Goal: Contribute content: Contribute content

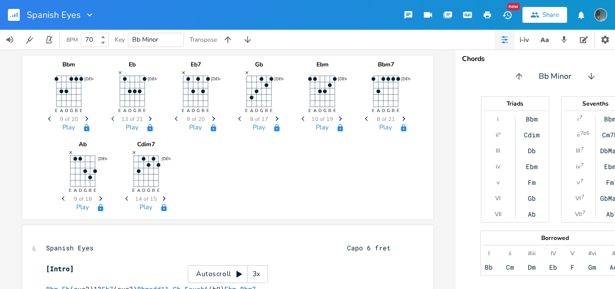
scroll to position [0, 2]
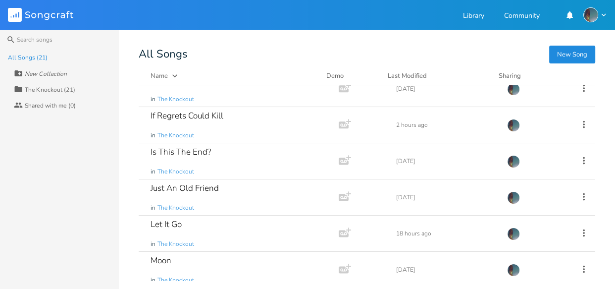
scroll to position [258, 0]
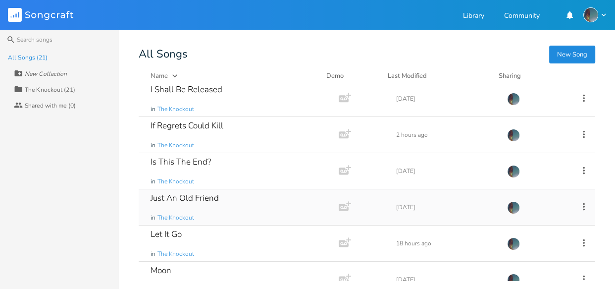
click at [208, 190] on div "Just An Old Friend in The Knockout" at bounding box center [237, 207] width 172 height 36
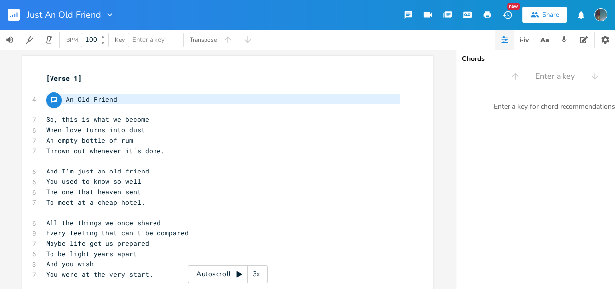
type textarea "Just An Old Friend"
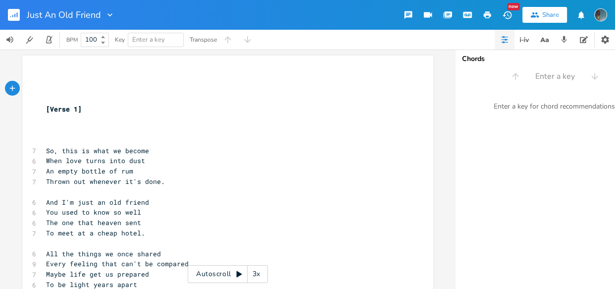
paste textarea
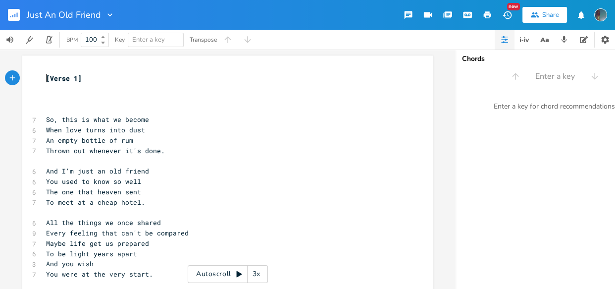
type textarea "Just An Old Friend"
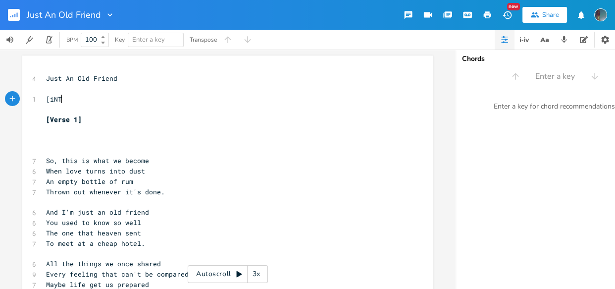
type textarea "[iNTRO"
type textarea "iN"
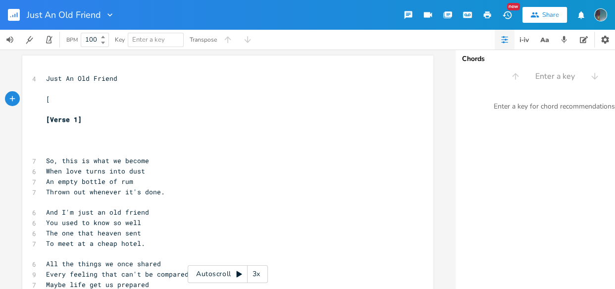
type textarea "i"
type textarea "Intro]"
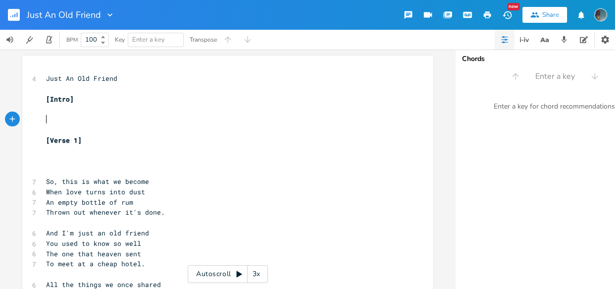
click at [11, 125] on div "button" at bounding box center [12, 118] width 15 height 15
click at [11, 119] on icon "button" at bounding box center [12, 119] width 8 height 8
click at [11, 119] on icon "button" at bounding box center [12, 118] width 9 height 9
click at [23, 118] on div "button" at bounding box center [30, 118] width 15 height 15
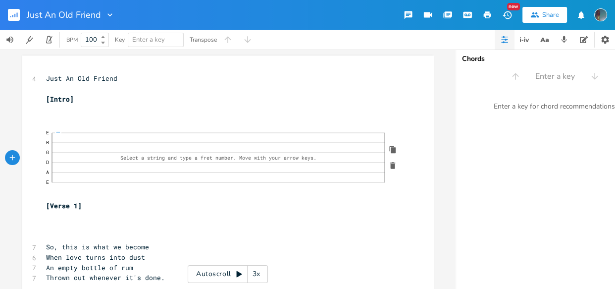
click at [121, 81] on pre "Just An Old Friend" at bounding box center [223, 78] width 359 height 10
type textarea "Caop"
type textarea "po i"
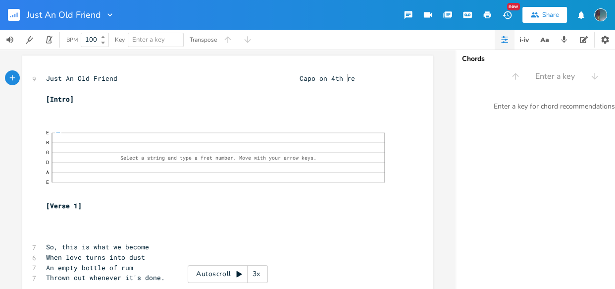
type textarea "on 4th ret"
type textarea "fret"
click span "—"
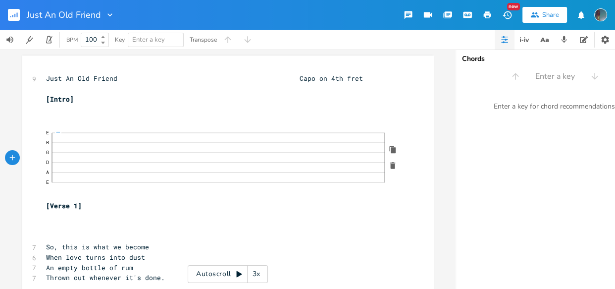
click at [51, 193] on pre "E | B | G | D | A | E |" at bounding box center [223, 163] width 359 height 76
type textarea "[Capo"
type textarea "4th :fre"
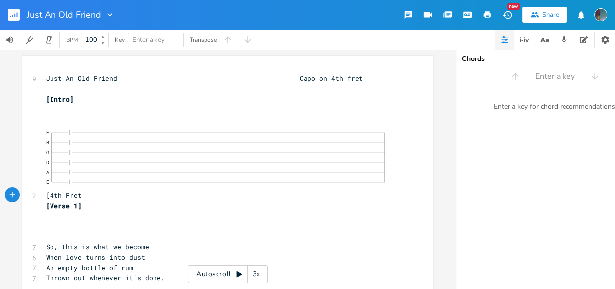
type textarea "Fret]"
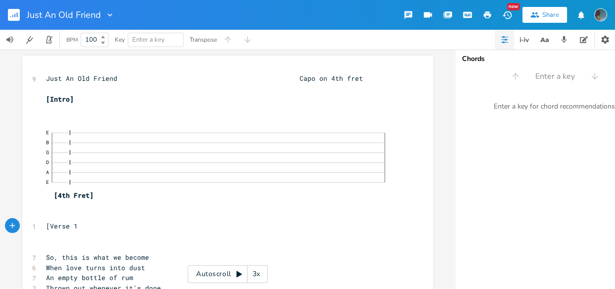
type textarea "]"
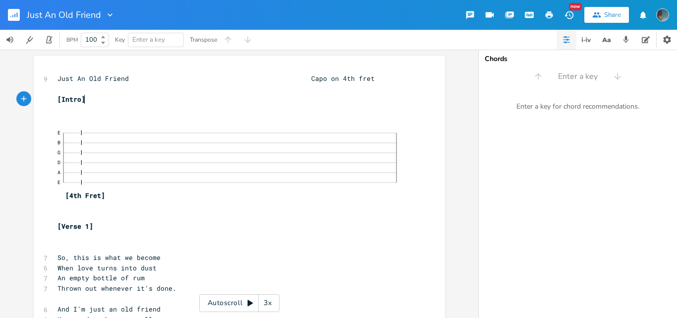
click at [91, 101] on pre "[Intro]" at bounding box center [234, 99] width 358 height 10
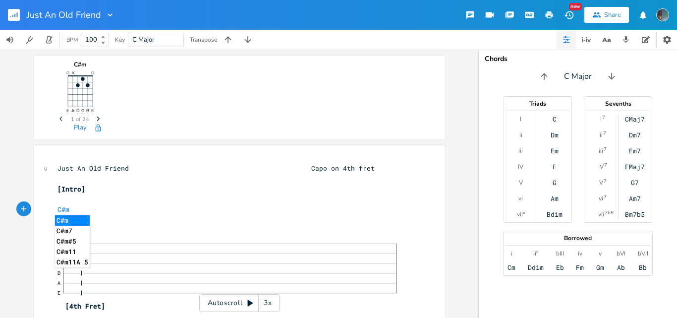
scroll to position [0, 15]
type textarea "C#m"
click at [97, 120] on icon "Next" at bounding box center [98, 118] width 5 height 5
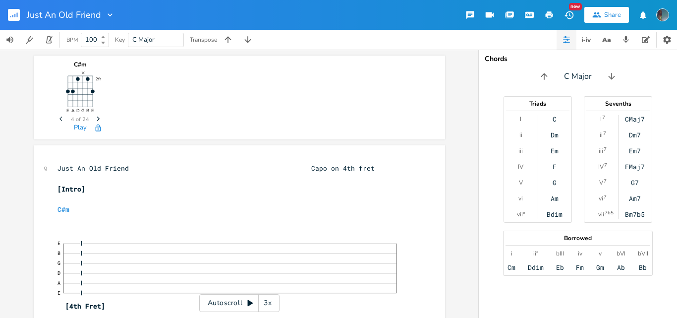
click at [97, 120] on icon "Next" at bounding box center [98, 118] width 5 height 5
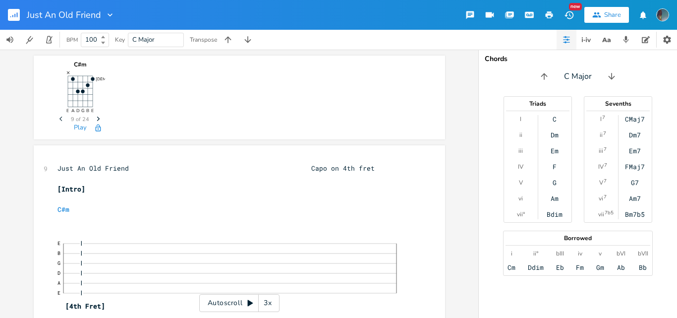
click at [97, 120] on icon "Next" at bounding box center [98, 118] width 5 height 5
click at [55, 115] on span "Previous" at bounding box center [61, 118] width 13 height 17
click at [97, 119] on icon "button" at bounding box center [98, 118] width 3 height 4
click at [59, 119] on icon "Previous" at bounding box center [61, 118] width 5 height 5
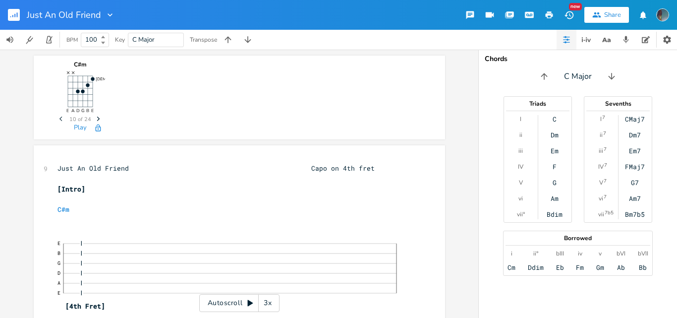
click at [59, 119] on icon "Previous" at bounding box center [61, 118] width 5 height 5
click at [95, 129] on icon "button" at bounding box center [98, 128] width 8 height 8
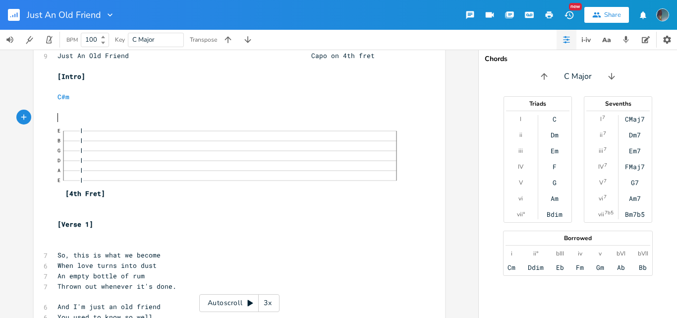
scroll to position [0, 15]
click at [70, 116] on pre "​" at bounding box center [234, 117] width 358 height 10
type textarea "0h"
click span "—"
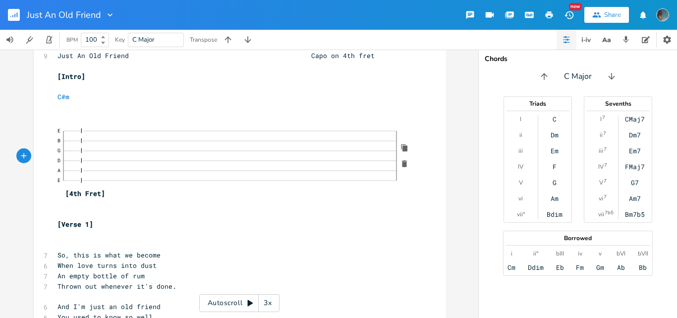
click span "—"
click div "—"
click span "—"
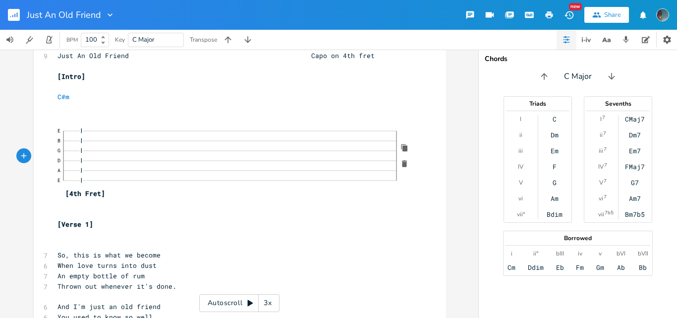
click span "—"
click div "—"
click at [385, 113] on pre "​" at bounding box center [234, 117] width 359 height 10
click at [385, 113] on pre "​" at bounding box center [234, 117] width 358 height 10
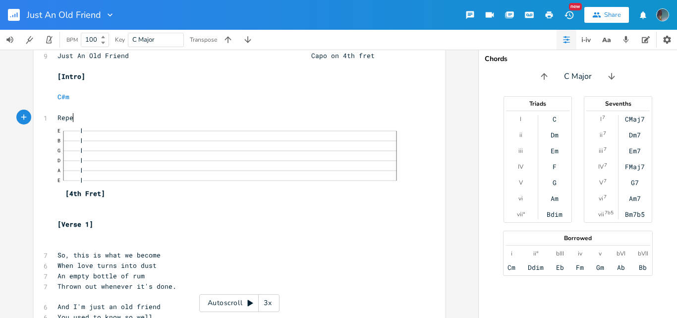
type textarea "Repet"
type textarea "at 2x)"
type textarea "]"
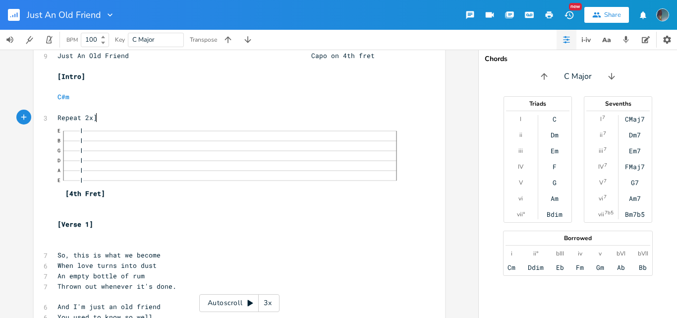
scroll to position [0, 2]
type textarea "["
click at [318, 82] on pre "​" at bounding box center [234, 86] width 358 height 10
click at [315, 88] on pre "​" at bounding box center [234, 86] width 358 height 10
click at [313, 91] on pre "​" at bounding box center [234, 86] width 358 height 10
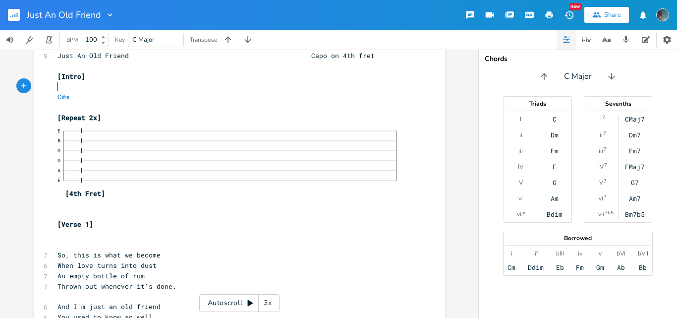
click at [310, 99] on pre "C#m" at bounding box center [234, 97] width 358 height 10
click div "—"
click at [297, 206] on pre "​" at bounding box center [234, 203] width 359 height 10
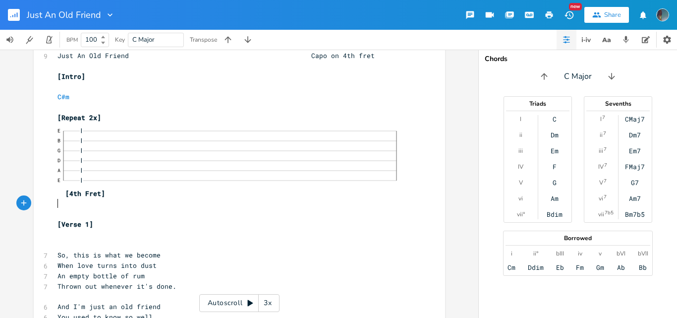
scroll to position [191, 0]
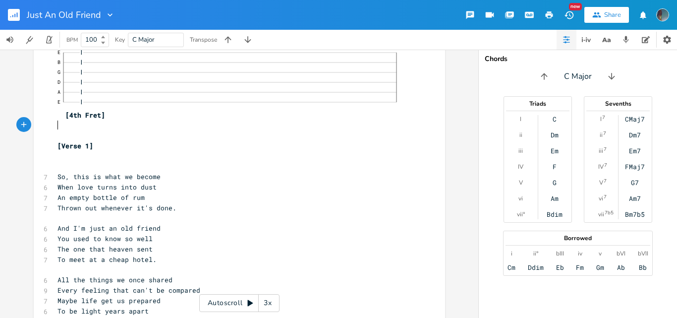
click at [293, 166] on pre "​" at bounding box center [234, 167] width 358 height 10
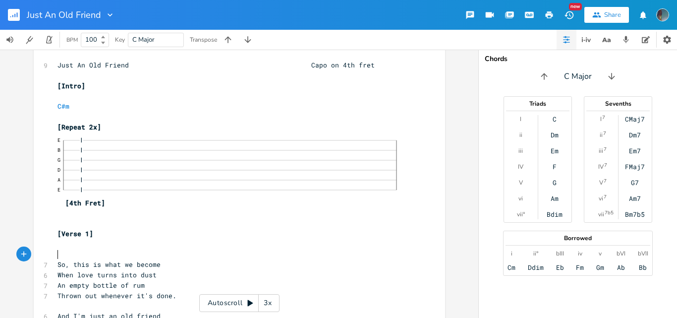
scroll to position [85, 0]
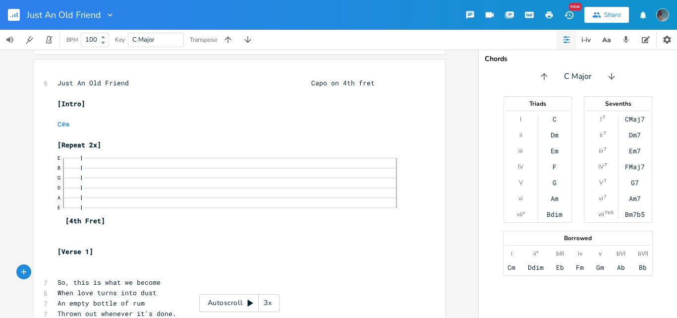
click at [402, 216] on pre "E | 0 0 0 0 0 0 0 B | 5 5 5 0 5 0 5 G | 6 6 6 6 6 6 6 D | 0 h 6 6 6 6 6 6 6 6 A…" at bounding box center [234, 188] width 358 height 76
type textarea "]"
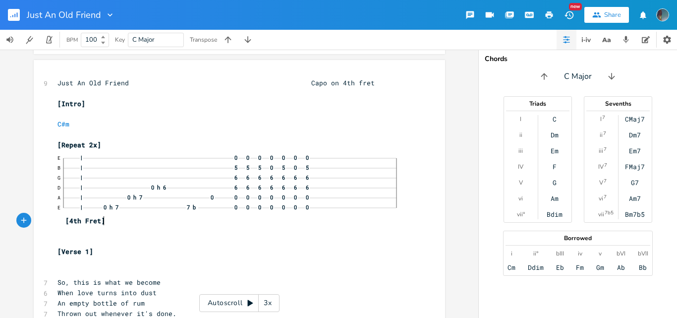
click at [405, 225] on pre "E | 0 0 0 0 0 0 0 B | 5 5 5 0 5 0 5 G | 6 6 6 6 6 6 6 D | 0 h 6 6 6 6 6 6 6 6 A…" at bounding box center [234, 188] width 358 height 76
type textarea "~]"
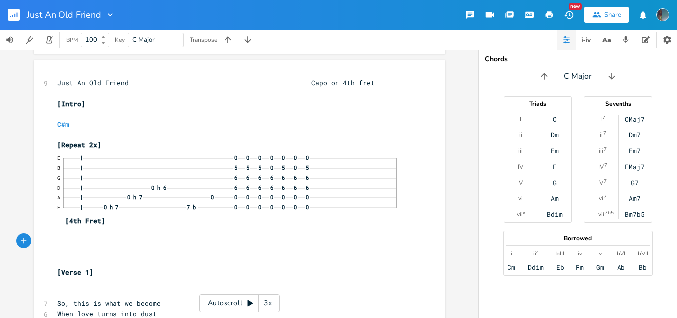
click at [242, 138] on pre "​" at bounding box center [234, 134] width 358 height 10
type textarea "ugitar"
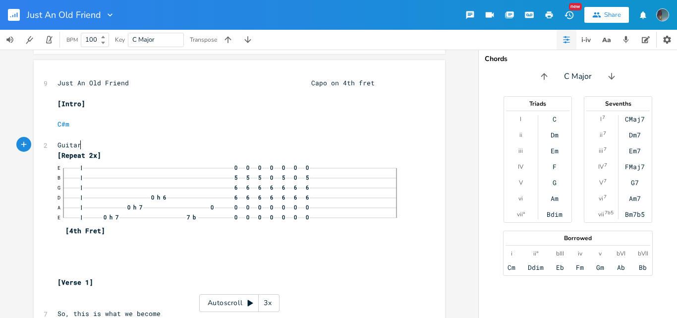
scroll to position [0, 23]
type textarea "Guitar 1]"
type textarea "["
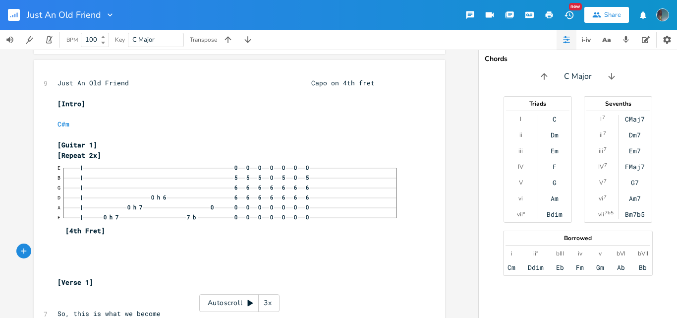
click at [16, 250] on div "button" at bounding box center [23, 250] width 15 height 15
click at [34, 252] on div "button" at bounding box center [41, 250] width 15 height 15
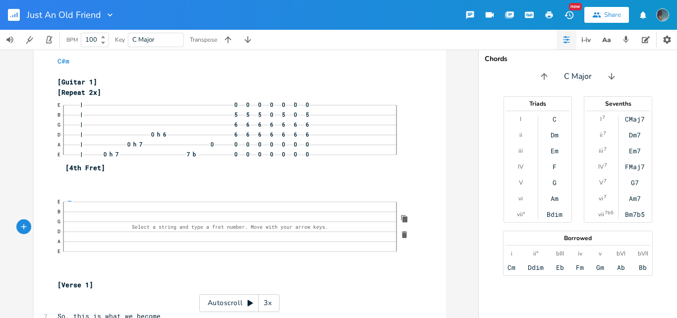
scroll to position [159, 0]
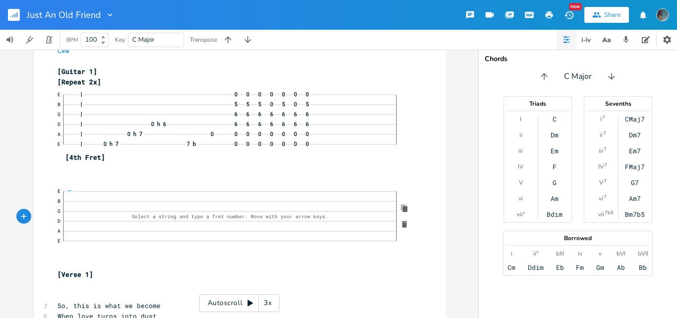
click at [57, 241] on text "E" at bounding box center [58, 240] width 3 height 6
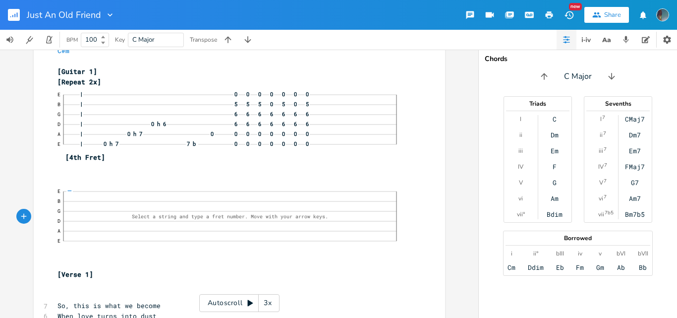
click at [57, 241] on text "E" at bounding box center [58, 240] width 3 height 6
click div "—"
click at [67, 182] on pre "​" at bounding box center [234, 178] width 359 height 10
click at [400, 239] on div "E B G D A E Select a string and type a fret number. Move with your arrow keys." at bounding box center [237, 216] width 348 height 50
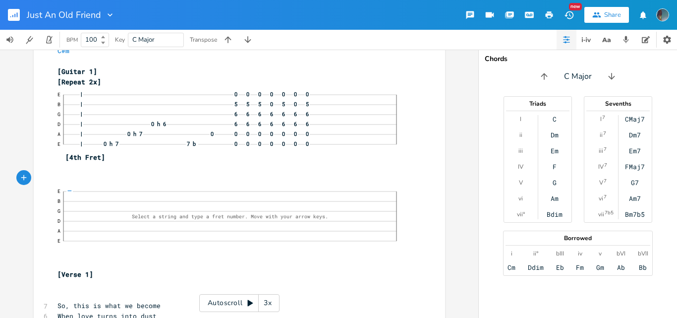
click at [397, 199] on div "E B G D A E Select a string and type a fret number. Move with your arrow keys." at bounding box center [237, 216] width 348 height 50
click at [371, 200] on div "E B — G D A E Select a string and type a fret number. Move with your arrow keys." at bounding box center [237, 216] width 348 height 50
click at [393, 218] on div "E B G D A E Select a string and type a fret number. Move with your arrow keys." at bounding box center [237, 216] width 348 height 50
click div "—"
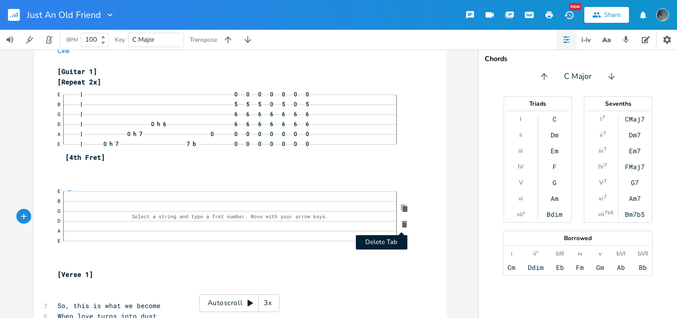
click at [403, 223] on icon "button" at bounding box center [403, 223] width 5 height 7
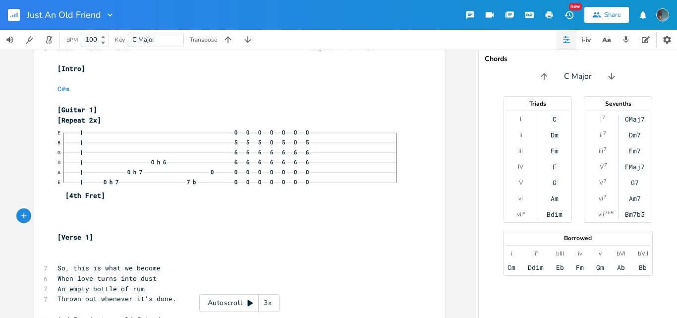
scroll to position [115, 0]
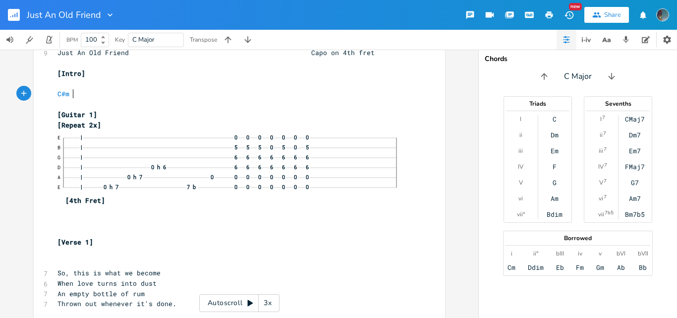
click at [259, 95] on pre "C#m" at bounding box center [234, 94] width 358 height 10
type textarea "7"
click at [120, 257] on pre "​" at bounding box center [234, 252] width 358 height 10
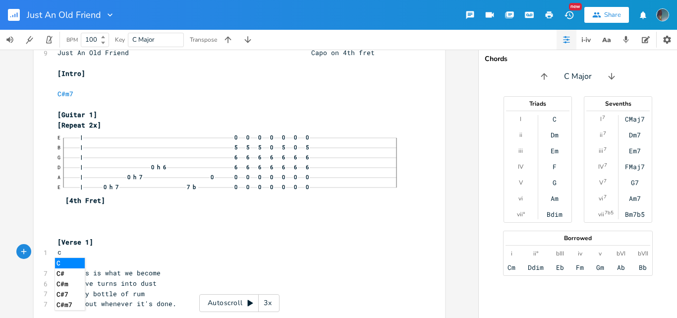
type textarea "c#m"
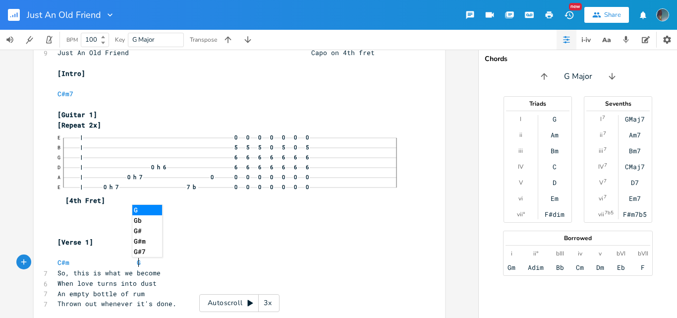
type textarea "Gm"
type textarea "#m"
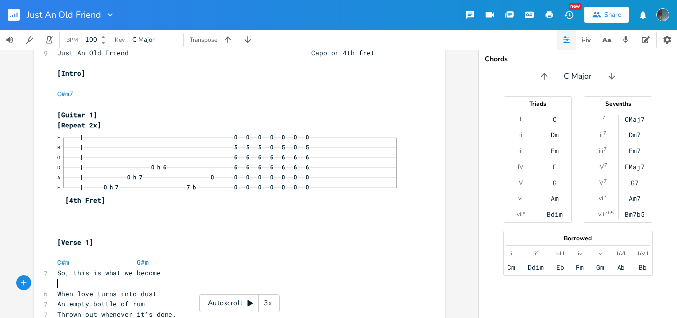
scroll to position [0, 4]
type textarea "C#m"
type textarea "g"
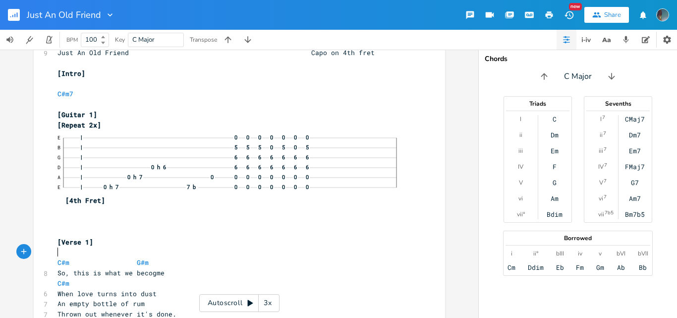
type textarea "3m"
type textarea "G#m"
type textarea "]"
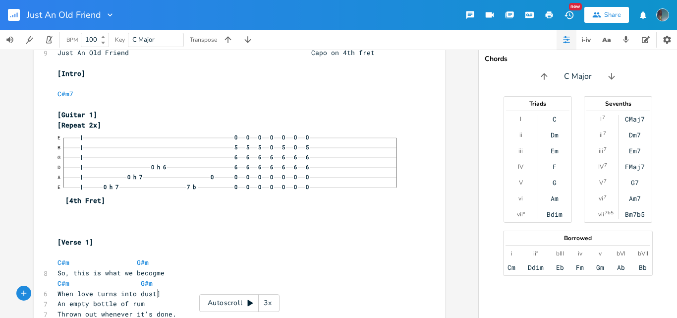
scroll to position [0, 2]
type textarea "C"
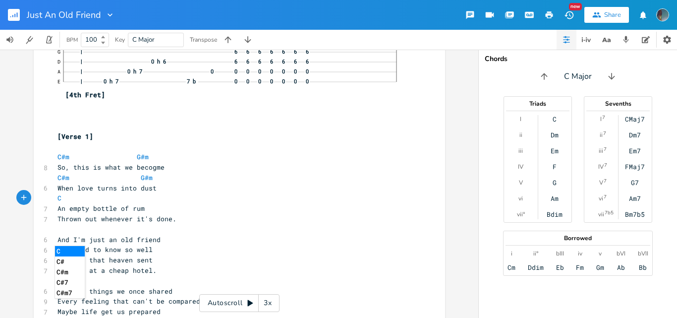
scroll to position [256, 0]
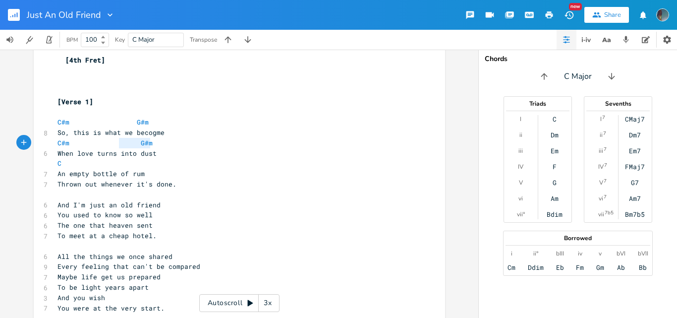
type textarea "C#m G#m"
drag, startPoint x: 154, startPoint y: 141, endPoint x: 49, endPoint y: 144, distance: 105.1
click at [49, 144] on div "C#m G#m x 9 Just An Old Friend Capo on 4th fret ​ [Intro] ​ C#m7 ​ [Guitar 1] […" at bounding box center [239, 227] width 411 height 674
click at [64, 165] on pre "C" at bounding box center [234, 163] width 358 height 10
paste textarea "C"
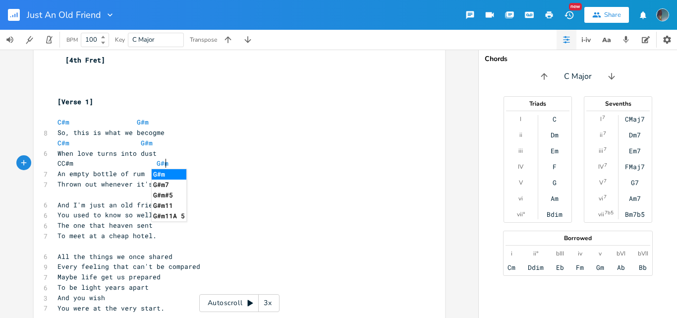
type textarea "C"
click at [57, 163] on span "CC#m G#m" at bounding box center [112, 163] width 111 height 9
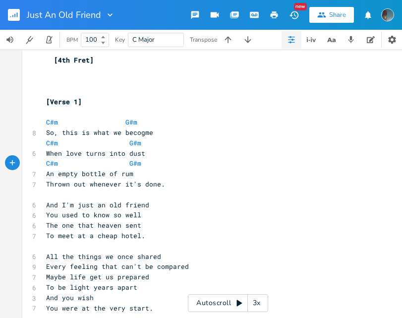
click at [136, 175] on pre "An empty bottle of rum" at bounding box center [223, 173] width 358 height 10
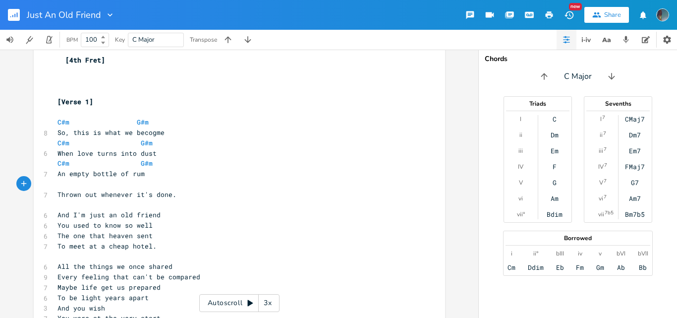
type textarea "E"
click at [106, 180] on pre "E" at bounding box center [234, 184] width 358 height 10
click at [97, 188] on pre "E" at bounding box center [234, 184] width 358 height 10
click at [73, 159] on icon "Next" at bounding box center [73, 160] width 5 height 5
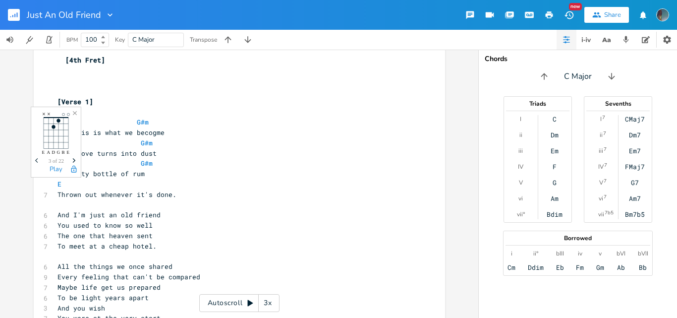
click at [73, 159] on icon "Next" at bounding box center [73, 160] width 5 height 5
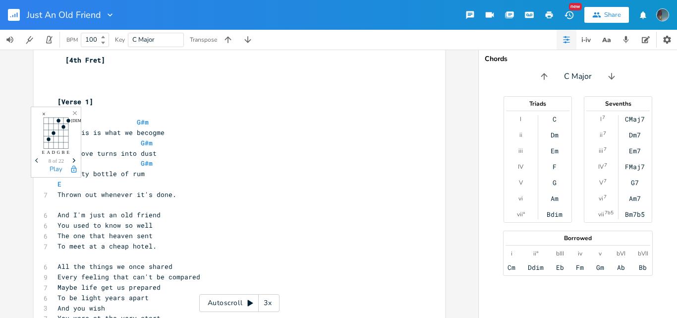
click at [75, 171] on icon "button" at bounding box center [74, 169] width 8 height 8
click at [103, 187] on pre "E" at bounding box center [234, 184] width 358 height 10
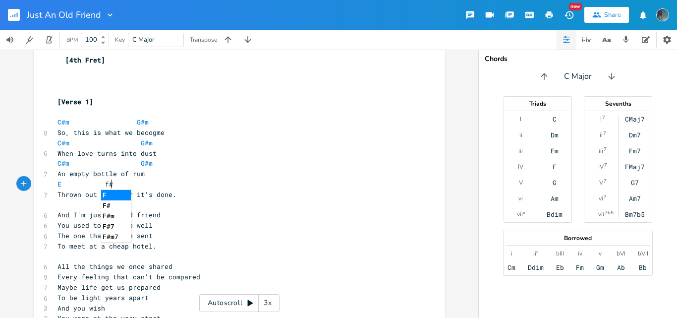
scroll to position [0, 5]
type textarea "f#"
click at [113, 194] on li "F#" at bounding box center [116, 195] width 30 height 10
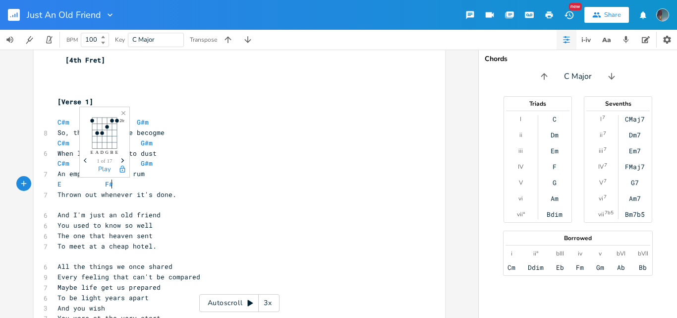
click at [122, 160] on icon "button" at bounding box center [122, 160] width 3 height 4
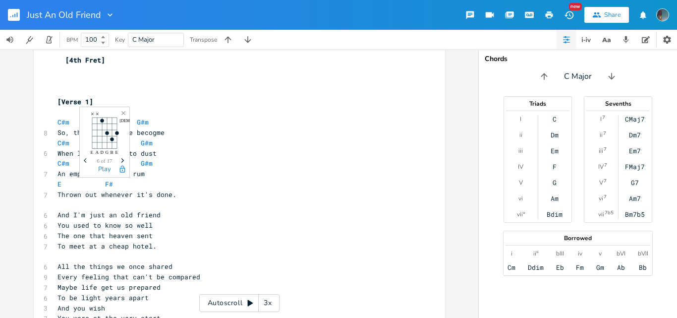
click at [84, 159] on icon "Previous" at bounding box center [86, 160] width 5 height 5
click at [121, 170] on icon "button" at bounding box center [122, 169] width 8 height 8
click at [140, 187] on pre "E F#" at bounding box center [234, 184] width 358 height 10
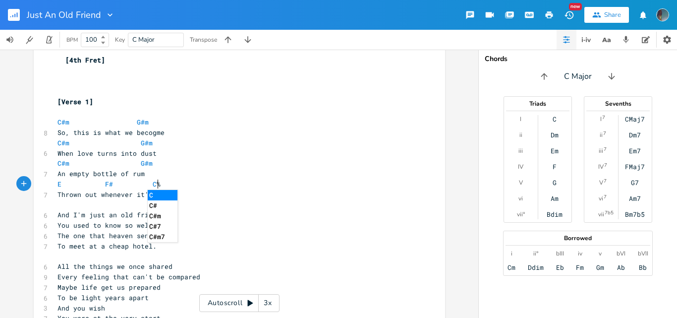
scroll to position [0, 16]
type textarea "C%m"
type textarea "3"
type textarea "#,"
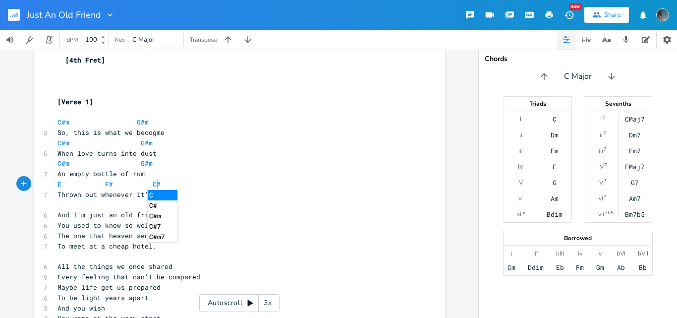
scroll to position [0, 5]
type textarea "m"
click at [147, 186] on span "E F# C#m" at bounding box center [110, 183] width 107 height 9
click at [169, 210] on pre "And I'm just an old friend" at bounding box center [234, 215] width 358 height 10
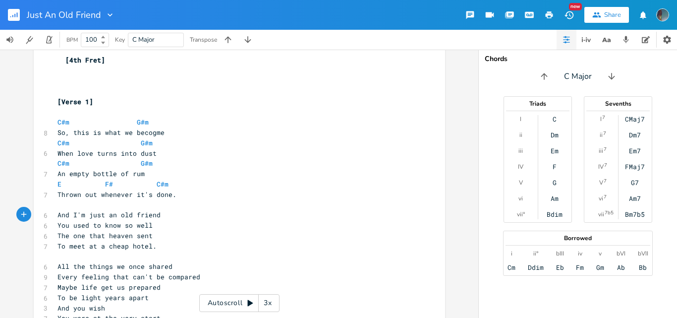
click at [202, 192] on pre "Thrown out whenever it's done." at bounding box center [234, 194] width 358 height 10
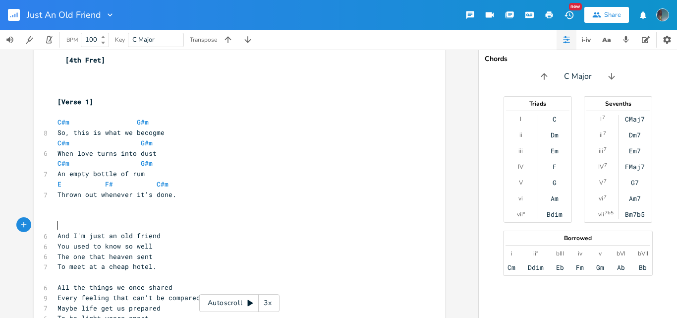
type textarea "E"
type textarea "C#m"
click at [192, 231] on pre "And I'm just an old friend" at bounding box center [234, 235] width 358 height 10
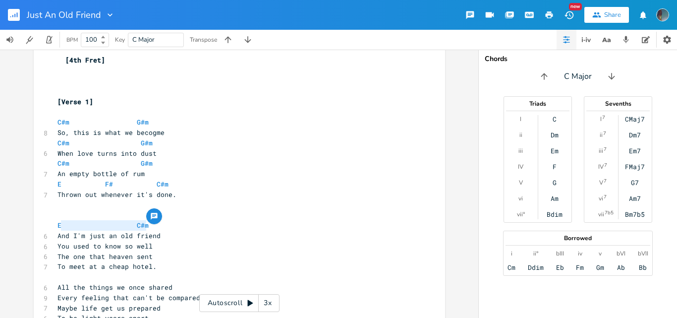
type textarea "E C#m"
drag, startPoint x: 150, startPoint y: 223, endPoint x: 53, endPoint y: 225, distance: 97.6
click at [55, 225] on pre "E C#m" at bounding box center [234, 225] width 358 height 10
click at [173, 229] on pre "E C#m" at bounding box center [234, 225] width 358 height 10
click at [177, 238] on pre "And I'm just an old friend" at bounding box center [234, 235] width 358 height 10
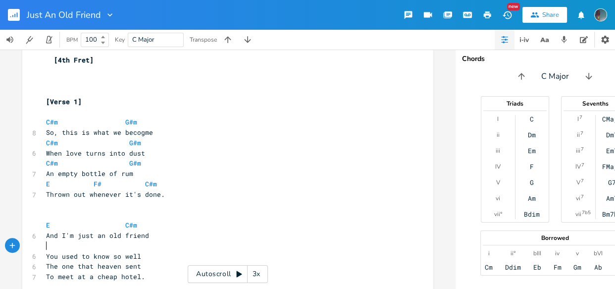
click at [82, 222] on span at bounding box center [86, 225] width 16 height 10
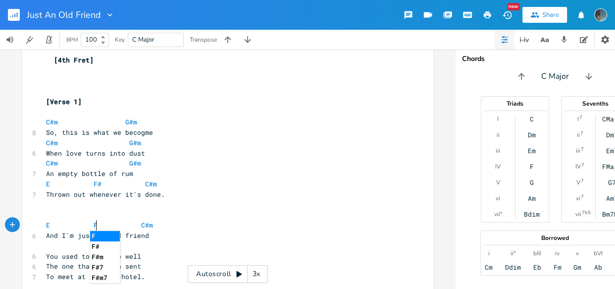
type textarea "F#"
click at [117, 225] on span at bounding box center [118, 225] width 16 height 10
click at [143, 246] on pre "​" at bounding box center [223, 246] width 358 height 10
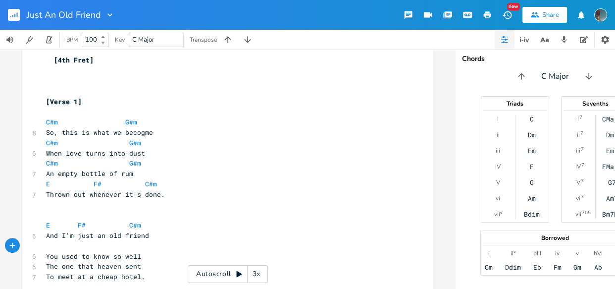
type textarea "E"
type textarea "E F# C#m"
drag, startPoint x: 143, startPoint y: 225, endPoint x: 43, endPoint y: 222, distance: 99.6
click at [44, 222] on pre "E F# C#m" at bounding box center [223, 225] width 358 height 10
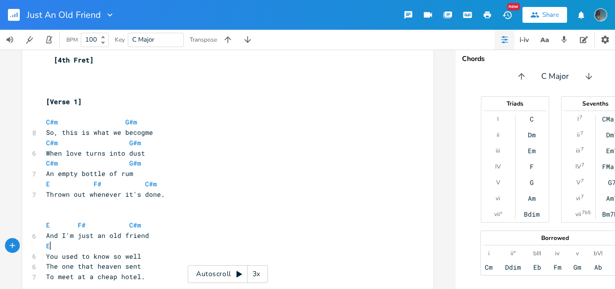
type textarea "E"
drag, startPoint x: 49, startPoint y: 247, endPoint x: 41, endPoint y: 248, distance: 8.4
click at [44, 248] on pre "E" at bounding box center [223, 246] width 358 height 10
paste textarea
click at [144, 257] on pre "You used to know so well" at bounding box center [223, 256] width 358 height 10
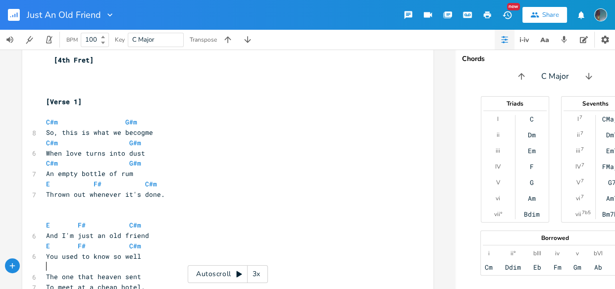
scroll to position [274, 0]
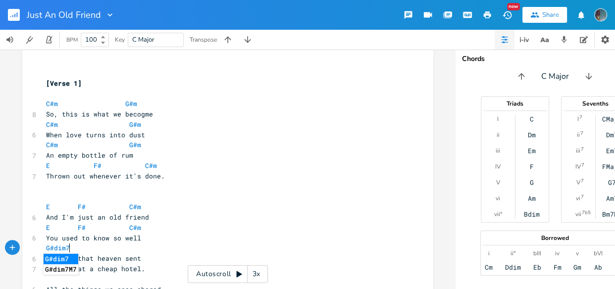
click at [59, 259] on li "G#dim7" at bounding box center [61, 259] width 35 height 10
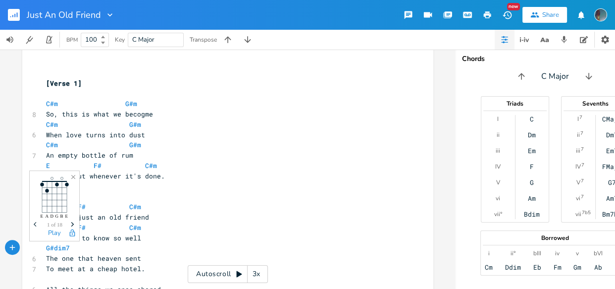
click at [72, 219] on span "Next" at bounding box center [72, 224] width 13 height 17
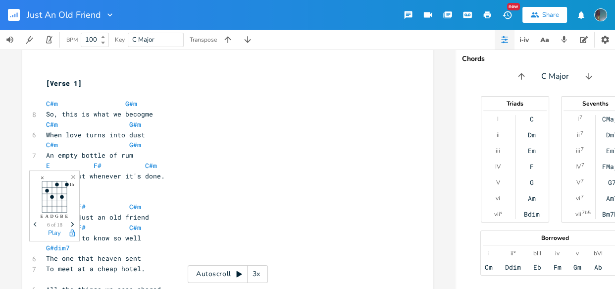
click at [72, 219] on span "Next" at bounding box center [72, 224] width 13 height 17
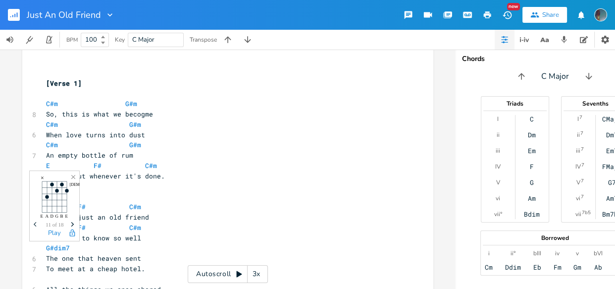
click at [35, 220] on span "Previous" at bounding box center [36, 224] width 13 height 17
click at [73, 221] on span "Next" at bounding box center [72, 224] width 13 height 17
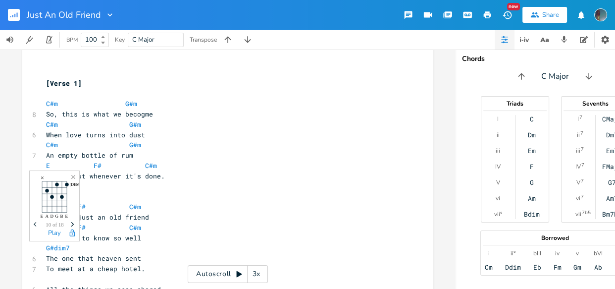
click at [73, 221] on span "Next" at bounding box center [72, 224] width 13 height 17
click at [72, 234] on icon "button" at bounding box center [72, 232] width 5 height 7
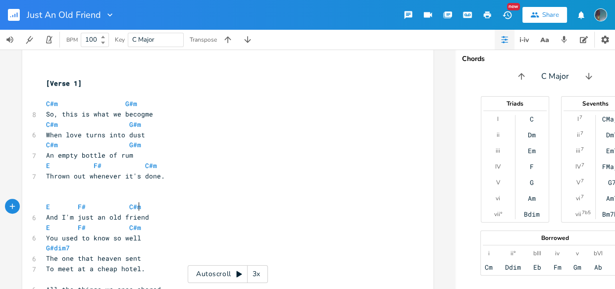
click at [182, 206] on pre "E F# C#m" at bounding box center [223, 207] width 358 height 10
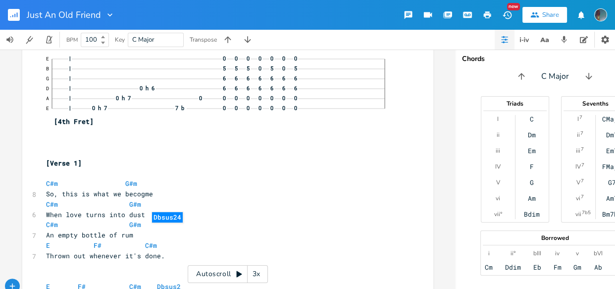
scroll to position [354, 0]
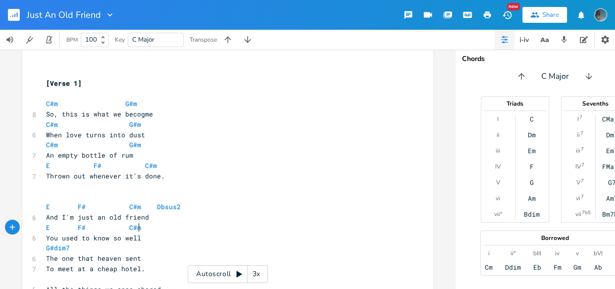
click at [184, 224] on pre "E F# C#m" at bounding box center [223, 227] width 358 height 10
click at [169, 240] on li "Dbsus24" at bounding box center [167, 238] width 31 height 10
click at [182, 203] on icon "Next" at bounding box center [182, 203] width 5 height 5
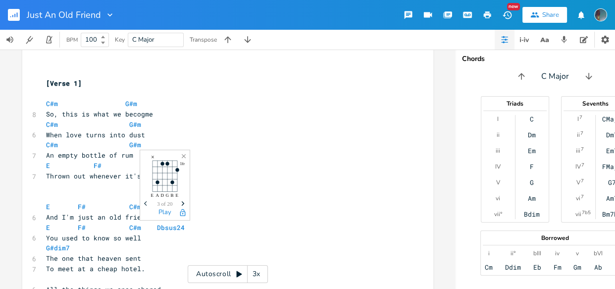
click at [182, 203] on icon "Next" at bounding box center [182, 203] width 5 height 5
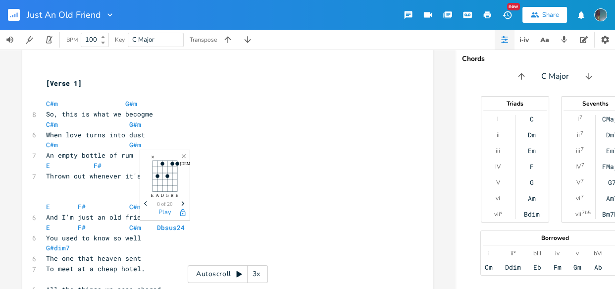
click at [182, 203] on icon "Next" at bounding box center [182, 203] width 5 height 5
click at [149, 203] on icon "Previous" at bounding box center [146, 203] width 5 height 5
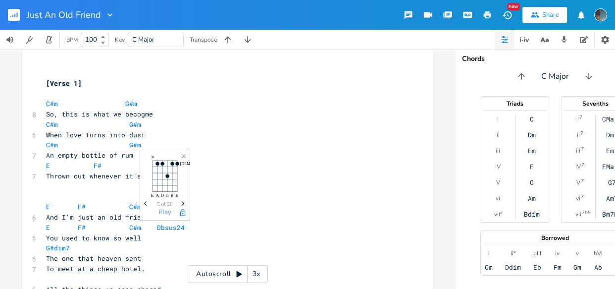
click at [149, 203] on icon "Previous" at bounding box center [146, 203] width 5 height 5
click at [184, 203] on icon "Next" at bounding box center [182, 203] width 5 height 5
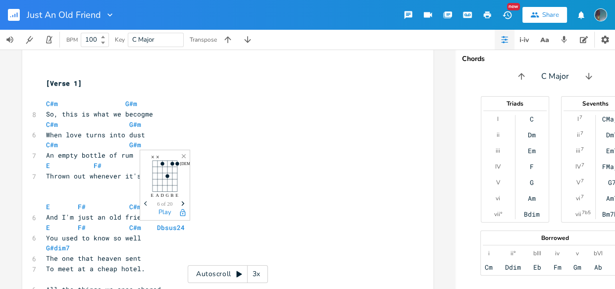
click at [184, 203] on icon "Next" at bounding box center [182, 203] width 5 height 5
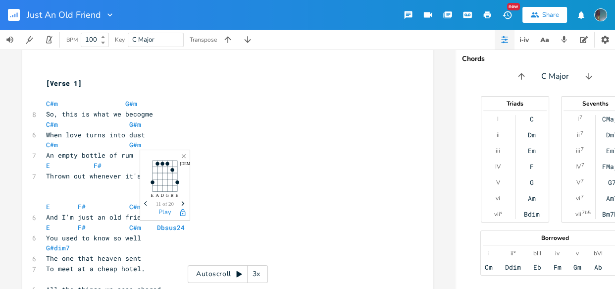
click at [184, 203] on icon "Next" at bounding box center [182, 203] width 5 height 5
click at [181, 154] on icon "Close" at bounding box center [183, 156] width 7 height 7
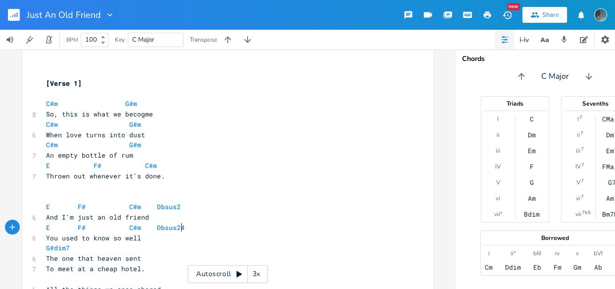
click at [186, 230] on pre "E F# C#m Dbsus24" at bounding box center [223, 227] width 358 height 10
click at [165, 249] on pre "G#dim7" at bounding box center [223, 248] width 358 height 10
click at [203, 254] on pre "The one that heaven sent" at bounding box center [223, 258] width 358 height 10
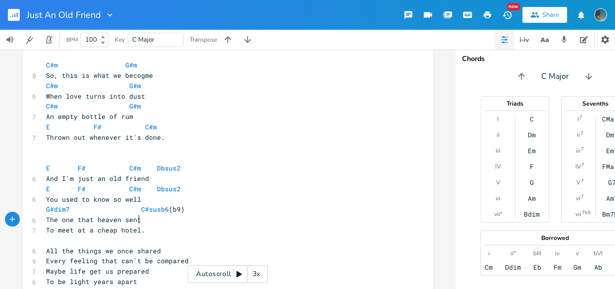
scroll to position [411, 0]
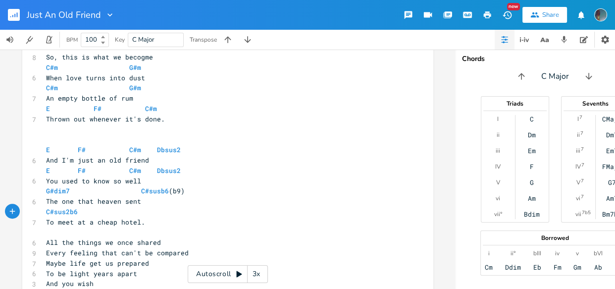
paste textarea
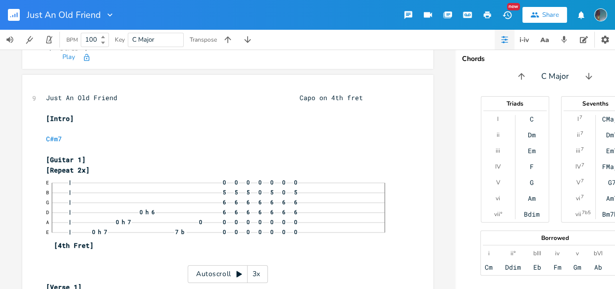
scroll to position [117, 0]
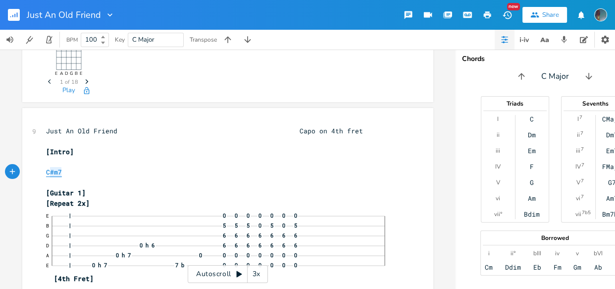
type textarea "C#m7"
drag, startPoint x: 59, startPoint y: 173, endPoint x: 42, endPoint y: 172, distance: 17.3
click at [44, 172] on pre "C#m7" at bounding box center [223, 172] width 358 height 10
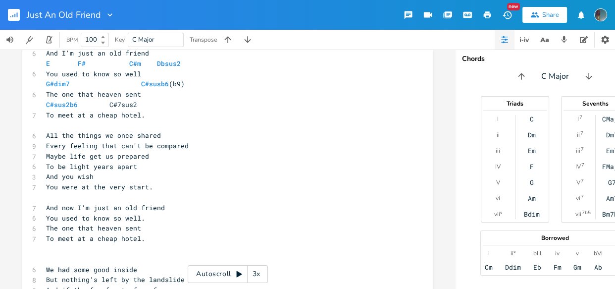
scroll to position [519, 0]
click at [176, 105] on pre "C#sus2b6 C#7sus2" at bounding box center [223, 104] width 358 height 10
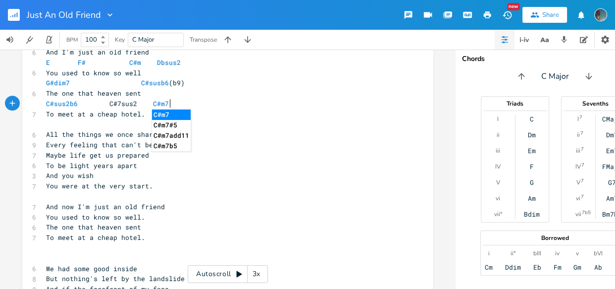
click at [234, 110] on pre "To meet at a cheap hotel." at bounding box center [223, 114] width 358 height 10
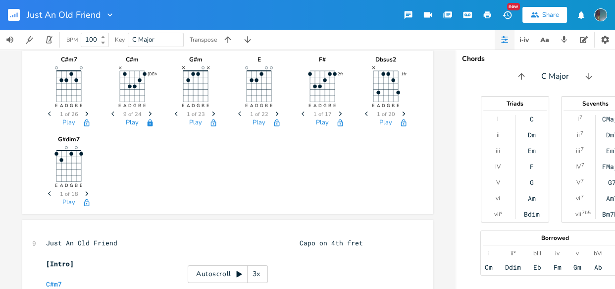
scroll to position [0, 0]
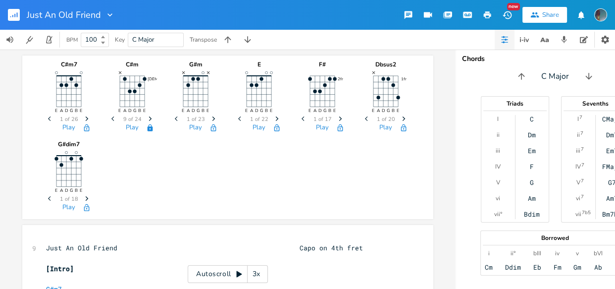
click at [84, 116] on icon "Next" at bounding box center [86, 118] width 5 height 5
click at [86, 117] on icon "button" at bounding box center [87, 118] width 3 height 4
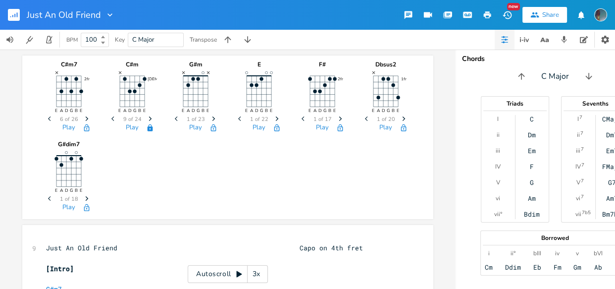
click at [86, 117] on icon "button" at bounding box center [87, 118] width 3 height 4
click at [83, 128] on icon "button" at bounding box center [87, 128] width 8 height 8
click at [175, 116] on icon "Previous" at bounding box center [177, 118] width 5 height 5
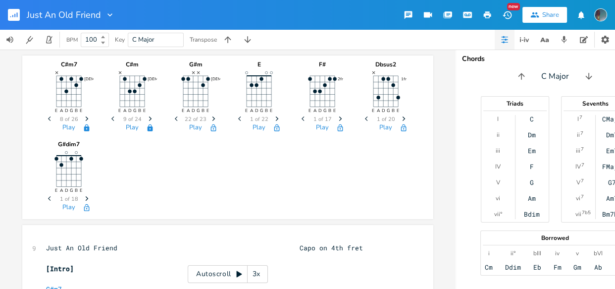
click at [175, 116] on icon "Previous" at bounding box center [177, 118] width 5 height 5
click at [175, 117] on icon "Previous" at bounding box center [177, 118] width 5 height 5
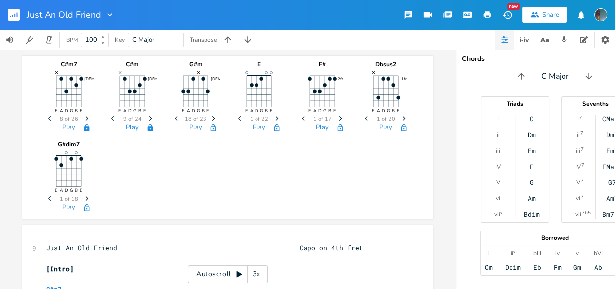
click at [175, 117] on icon "Previous" at bounding box center [177, 118] width 5 height 5
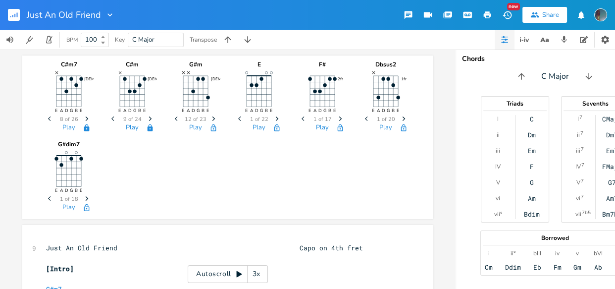
click at [175, 117] on icon "Previous" at bounding box center [177, 118] width 5 height 5
click at [175, 117] on icon "button" at bounding box center [176, 118] width 2 height 4
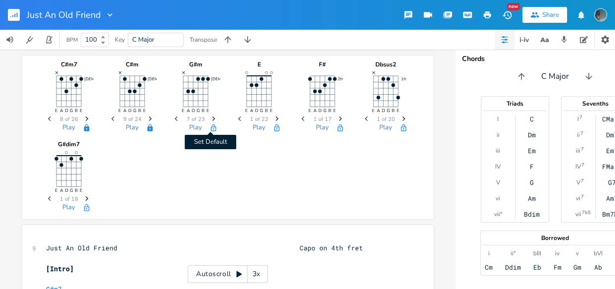
click at [210, 128] on icon "button" at bounding box center [214, 128] width 8 height 8
click at [274, 118] on icon "Next" at bounding box center [276, 118] width 5 height 5
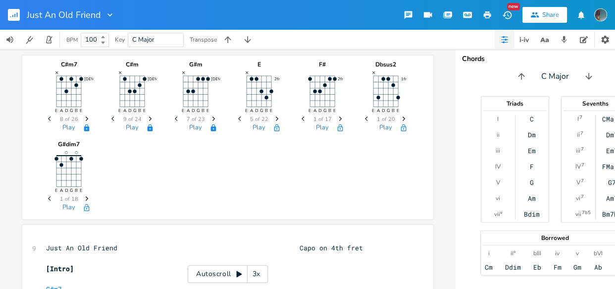
click at [274, 118] on icon "Next" at bounding box center [276, 118] width 5 height 5
click at [278, 130] on button "button" at bounding box center [277, 128] width 20 height 8
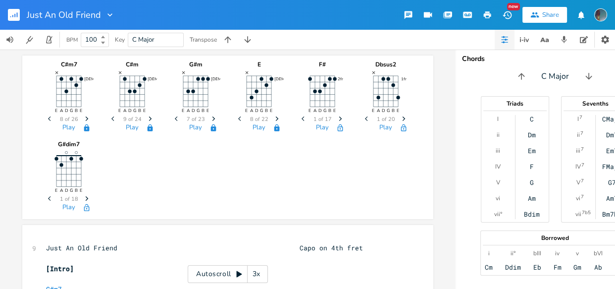
click at [337, 114] on span "Next" at bounding box center [340, 118] width 13 height 17
click at [401, 117] on icon "Next" at bounding box center [403, 118] width 5 height 5
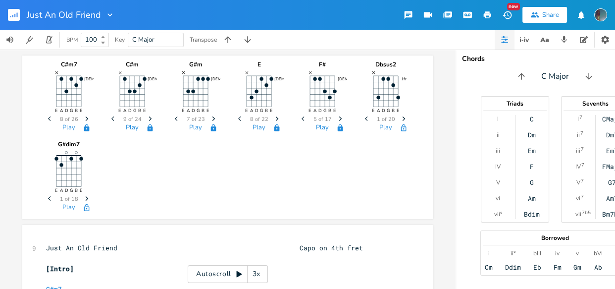
click at [401, 117] on icon "Next" at bounding box center [403, 118] width 5 height 5
click at [400, 129] on icon "button" at bounding box center [404, 128] width 8 height 8
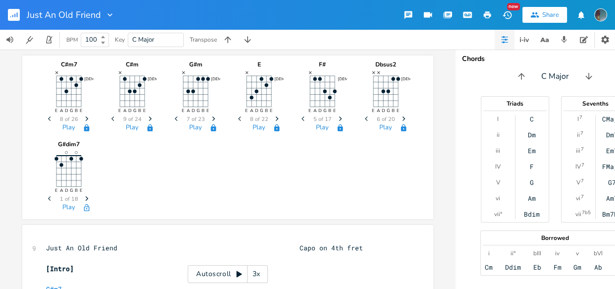
click at [84, 197] on icon "Next" at bounding box center [86, 198] width 5 height 5
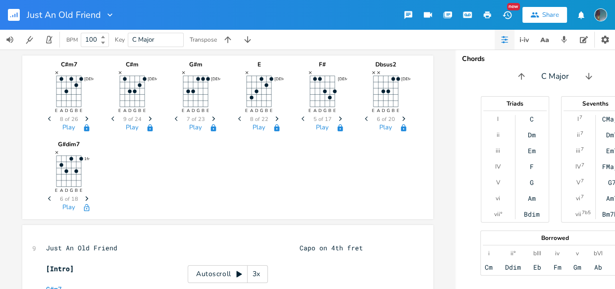
click at [84, 197] on icon "Next" at bounding box center [86, 198] width 5 height 5
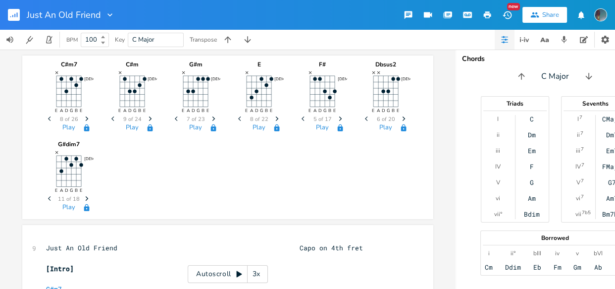
click at [107, 211] on div "C#m7 4fr E A D G B E × Previous 8 of 26 Next Play C#m 4fr E A D G B E × Previou…" at bounding box center [228, 135] width 368 height 160
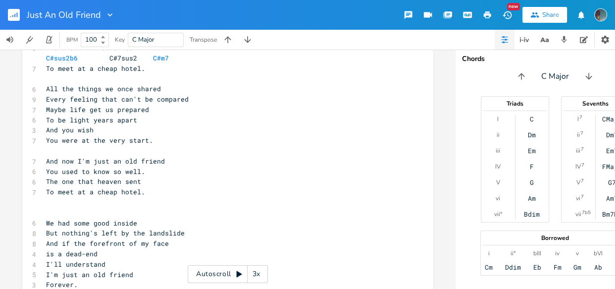
click at [176, 79] on pre "​" at bounding box center [223, 79] width 358 height 10
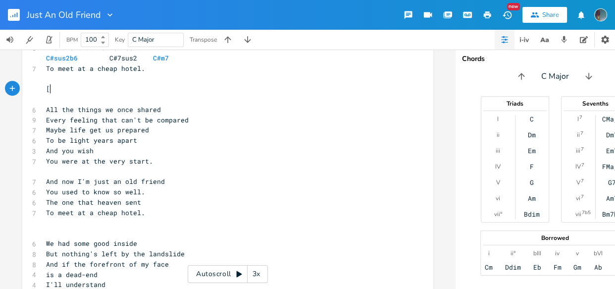
scroll to position [0, 1]
type textarea "[vERS"
type textarea "Vee"
type textarea "rse2"
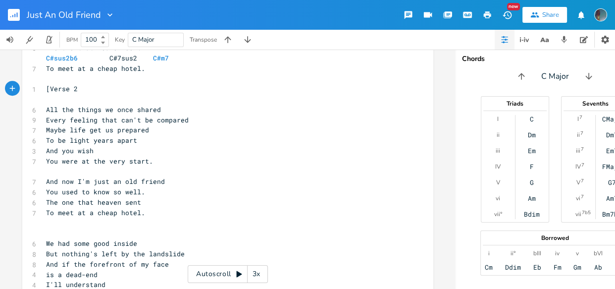
type textarea "2~~"
type textarea "]"
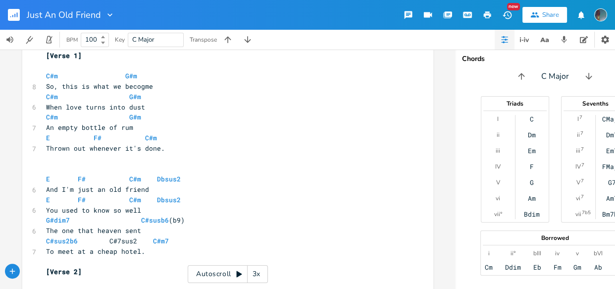
scroll to position [375, 0]
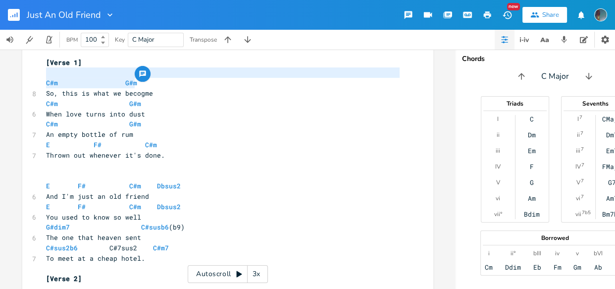
type textarea "C#m G#m"
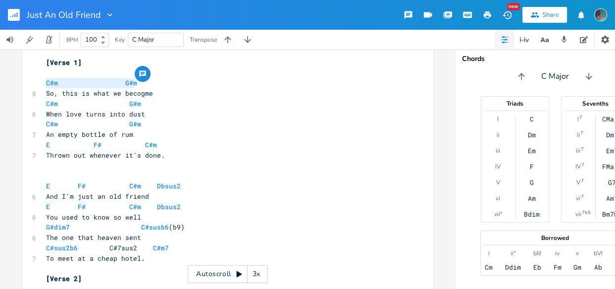
drag, startPoint x: 138, startPoint y: 82, endPoint x: 38, endPoint y: 80, distance: 100.1
click at [38, 80] on div "C#m G#m x 9 Just An Old Friend Capo on 4th fret ​ [Intro] ​ C#m7 ​ [Guitar 1] […" at bounding box center [227, 228] width 411 height 757
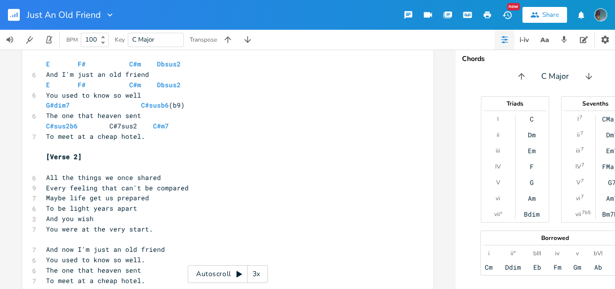
scroll to position [535, 0]
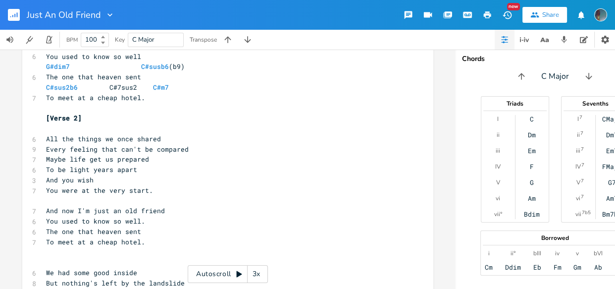
click at [49, 132] on pre "​" at bounding box center [223, 128] width 358 height 10
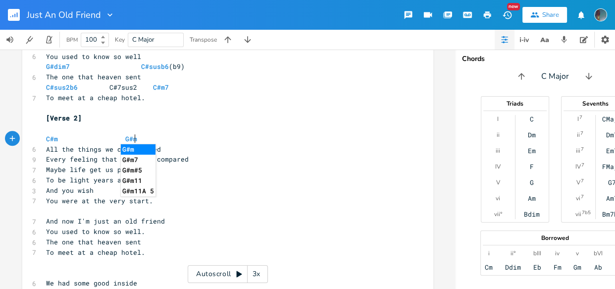
click at [164, 141] on pre "C#m G#m" at bounding box center [223, 139] width 358 height 10
click at [165, 149] on pre "All the things we once shared" at bounding box center [223, 149] width 358 height 10
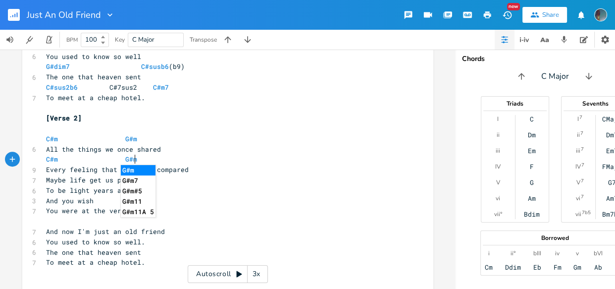
click at [168, 162] on pre "C#m G#m" at bounding box center [223, 159] width 358 height 10
click at [160, 181] on pre "Maybe life get us prepared" at bounding box center [223, 180] width 358 height 10
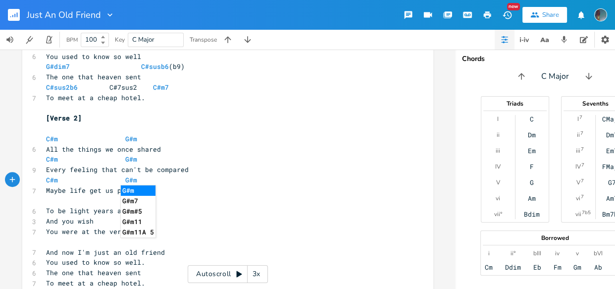
click at [159, 186] on pre "Maybe life get us prepared" at bounding box center [223, 190] width 358 height 10
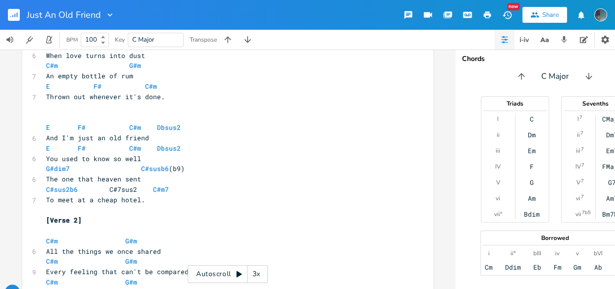
scroll to position [439, 0]
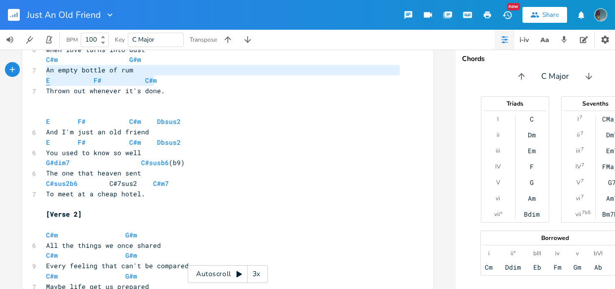
type textarea "E F# C#m"
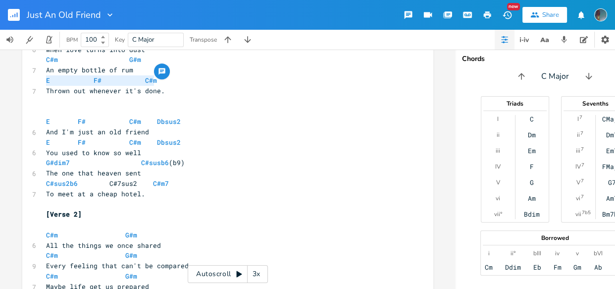
drag, startPoint x: 153, startPoint y: 80, endPoint x: 41, endPoint y: 79, distance: 111.5
click at [44, 79] on pre "E F# C#m" at bounding box center [223, 80] width 358 height 10
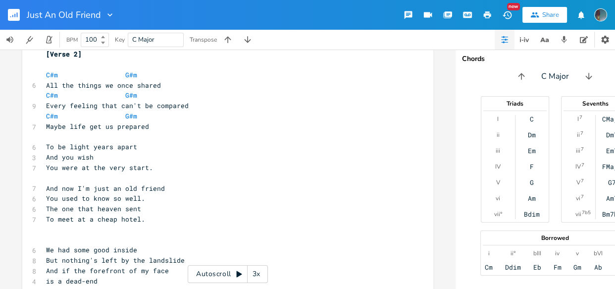
scroll to position [600, 0]
click at [61, 135] on pre "​" at bounding box center [223, 136] width 358 height 10
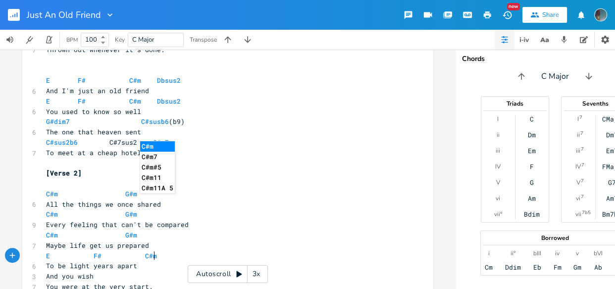
scroll to position [488, 0]
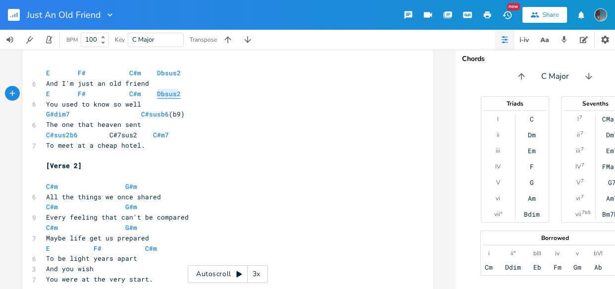
type textarea "Dbsus2"
drag, startPoint x: 175, startPoint y: 93, endPoint x: 152, endPoint y: 94, distance: 23.8
click at [152, 94] on pre "E F# C#m Dbsus2" at bounding box center [223, 94] width 358 height 10
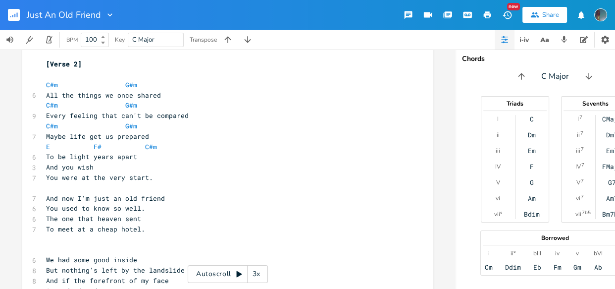
scroll to position [598, 0]
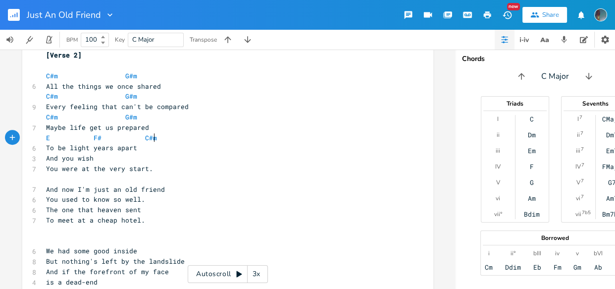
click at [170, 138] on pre "E F# C#m" at bounding box center [223, 138] width 358 height 10
paste textarea
click at [141, 156] on pre "And you wish" at bounding box center [223, 158] width 358 height 10
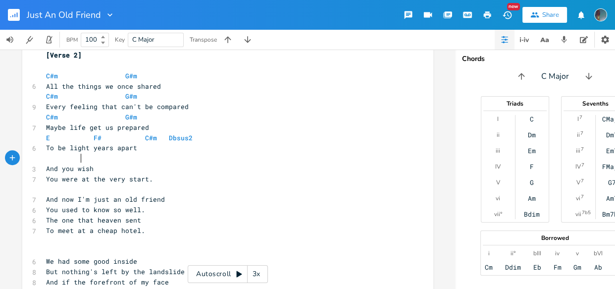
type textarea "E"
click at [141, 169] on pre "And you wish" at bounding box center [223, 169] width 358 height 10
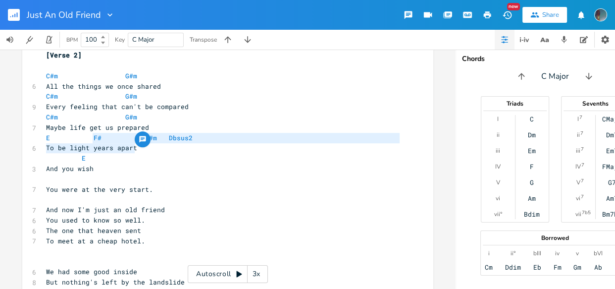
type textarea "F# C#m Dbsus2"
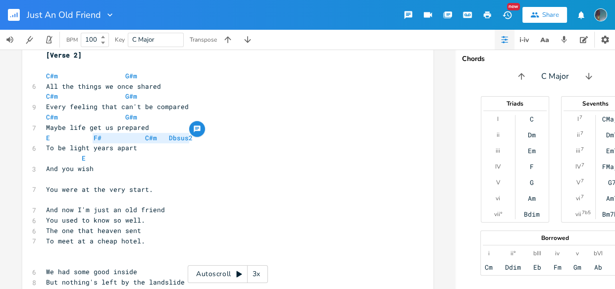
drag, startPoint x: 86, startPoint y: 139, endPoint x: 189, endPoint y: 139, distance: 103.1
click at [189, 139] on pre "E F# C#m Dbsus2" at bounding box center [223, 138] width 358 height 10
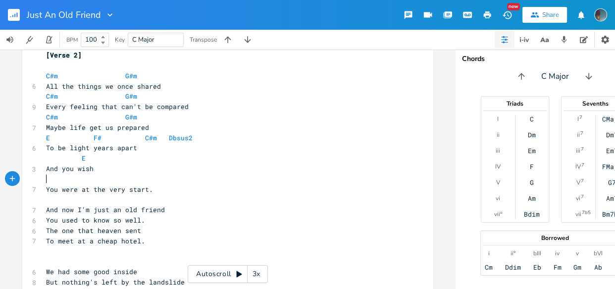
click at [46, 176] on pre "​" at bounding box center [223, 179] width 358 height 10
click at [190, 197] on pre "​" at bounding box center [223, 199] width 358 height 10
click at [92, 177] on span "F# C#m Dbsus2" at bounding box center [95, 178] width 99 height 9
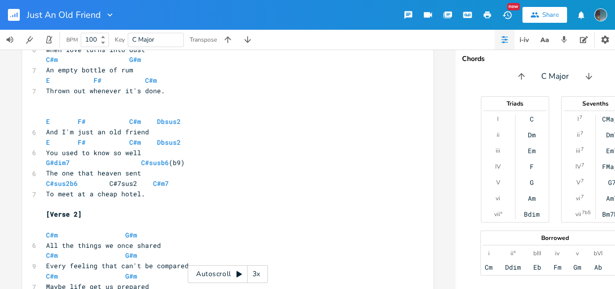
scroll to position [434, 0]
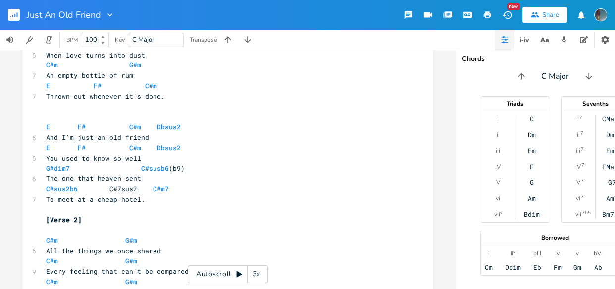
click at [59, 113] on pre "​" at bounding box center [223, 116] width 358 height 10
type textarea "[Chorus]"
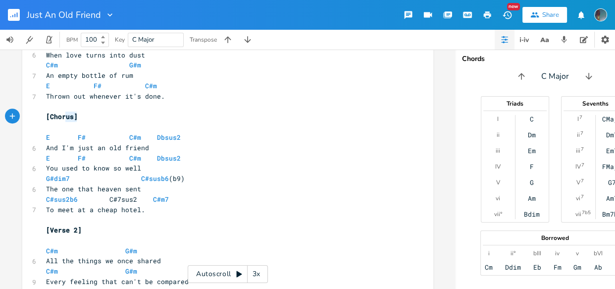
type textarea "[Chorus]"
drag, startPoint x: 76, startPoint y: 116, endPoint x: 40, endPoint y: 114, distance: 36.2
click at [40, 114] on div "[Chorus] x 9 Just An Old Friend Capo on 4th fret ​ [Intro] ​ C#m7 ​ [Guitar 1] …" at bounding box center [227, 205] width 411 height 829
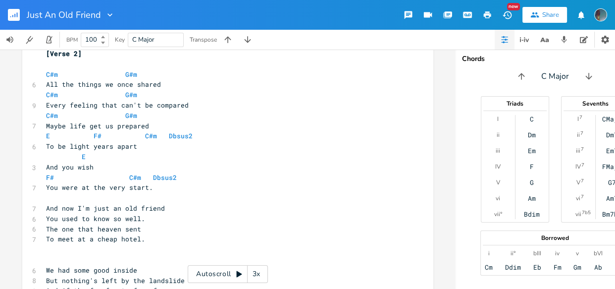
scroll to position [644, 0]
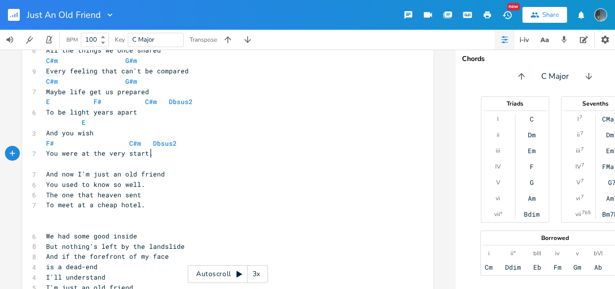
click at [166, 159] on pre "​" at bounding box center [223, 164] width 358 height 10
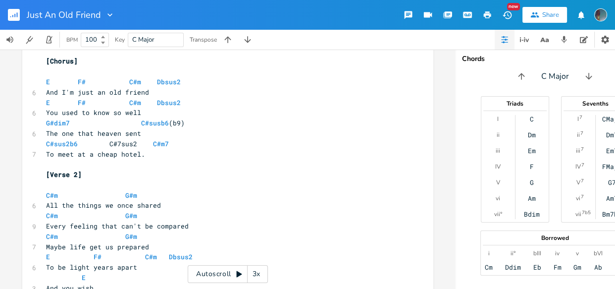
scroll to position [472, 0]
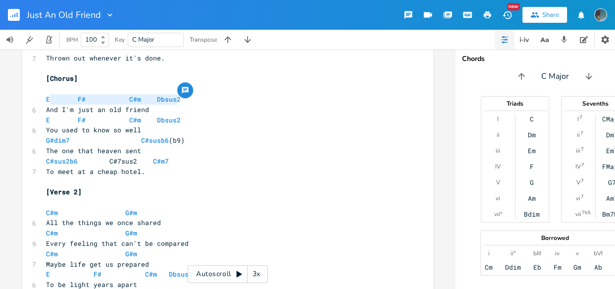
type textarea "E F# C#m Dbsus2"
drag, startPoint x: 166, startPoint y: 97, endPoint x: 42, endPoint y: 101, distance: 124.4
click at [44, 101] on pre "E F# C#m Dbsus2" at bounding box center [223, 99] width 358 height 10
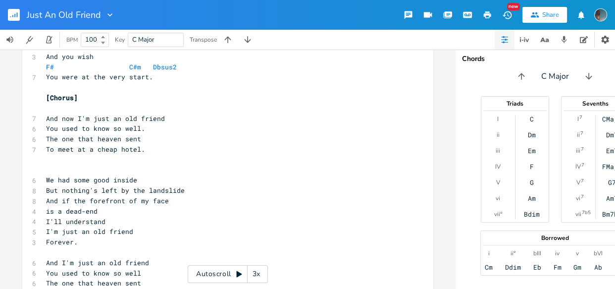
scroll to position [722, 0]
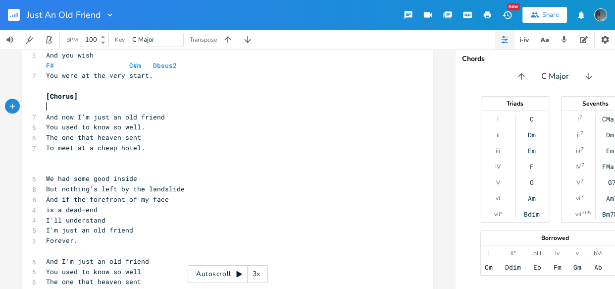
click at [50, 110] on pre "​" at bounding box center [223, 107] width 358 height 10
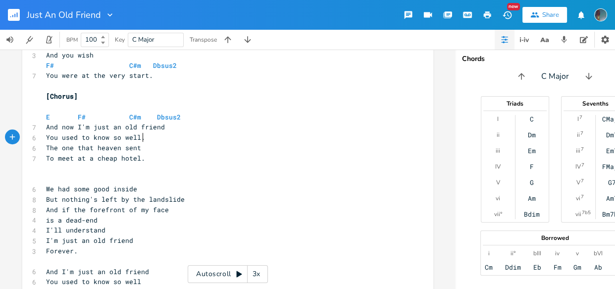
click at [158, 139] on pre "You used to know so well." at bounding box center [223, 137] width 358 height 10
click at [165, 132] on pre "You used to know so well." at bounding box center [223, 137] width 358 height 10
type textarea "."
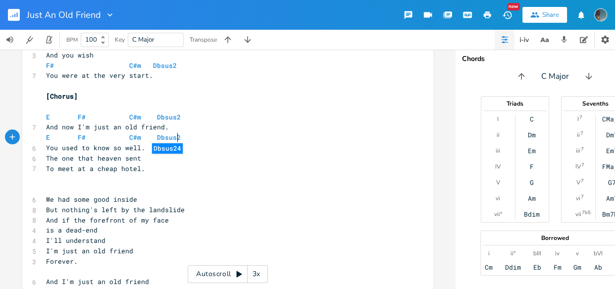
click at [143, 157] on pre "The one that heaven sent" at bounding box center [223, 158] width 358 height 10
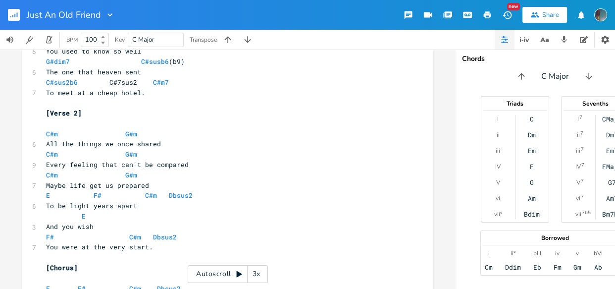
scroll to position [536, 0]
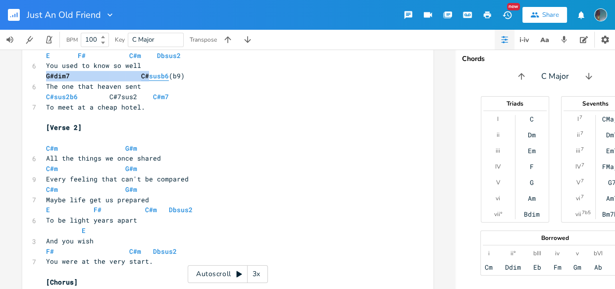
drag, startPoint x: 40, startPoint y: 74, endPoint x: 145, endPoint y: 77, distance: 105.6
click at [145, 77] on div "x 9 Just An Old Friend Capo on 4th fret ​ [Intro] ​ C#m7 ​ [Guitar 1] [Repeat 2…" at bounding box center [227, 134] width 411 height 891
type textarea "G#dim7 C#susb6(b9)"
drag, startPoint x: 188, startPoint y: 76, endPoint x: 31, endPoint y: 78, distance: 157.6
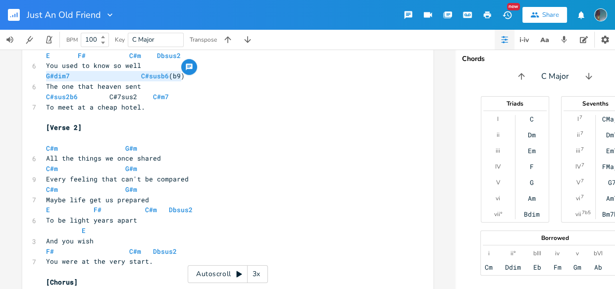
click at [31, 78] on div "G#dim7 C#susb6(b9) x 9 Just An Old Friend Capo on 4th fret ​ [Intro] ​ C#m7 ​ […" at bounding box center [227, 134] width 411 height 891
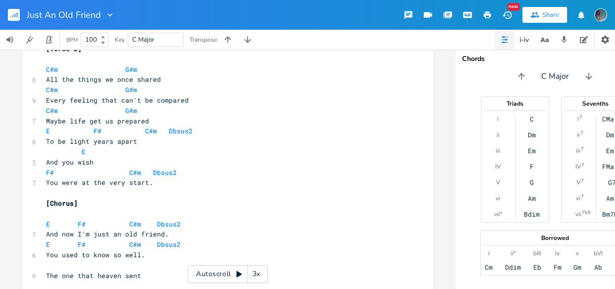
scroll to position [670, 0]
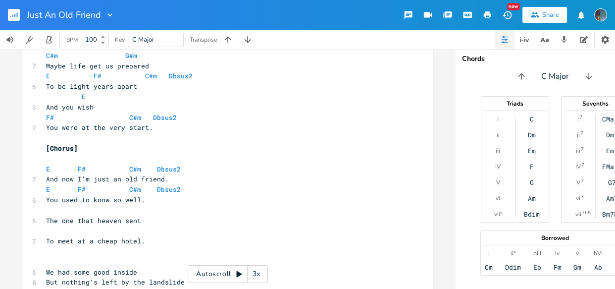
click at [59, 213] on pre "​" at bounding box center [223, 210] width 358 height 10
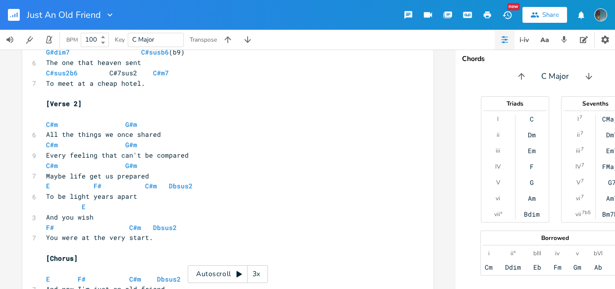
scroll to position [527, 0]
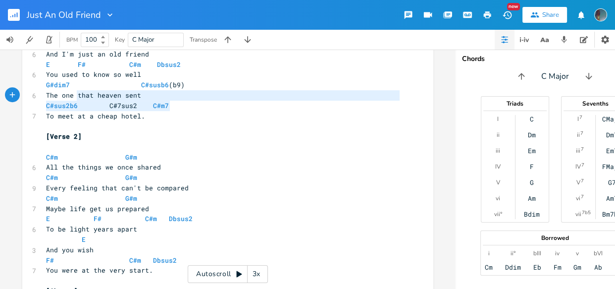
type textarea "C#sus2b6 C#7sus2 C#m7"
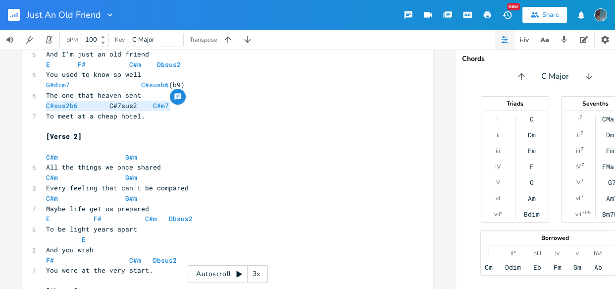
drag, startPoint x: 173, startPoint y: 103, endPoint x: 26, endPoint y: 105, distance: 146.7
click at [26, 105] on div "C#sus2b6 C#7sus2 C#m7 x 9 Just An Old Friend Capo on 4th fret ​ [Intro] ​ C#m7 …" at bounding box center [227, 143] width 411 height 891
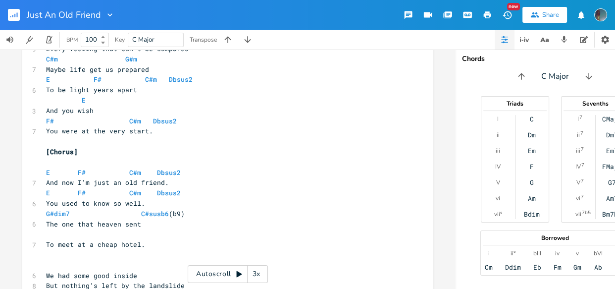
scroll to position [710, 0]
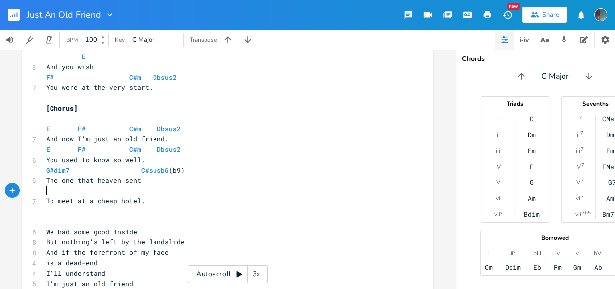
click at [66, 190] on pre "​" at bounding box center [223, 190] width 358 height 10
click at [243, 197] on pre "To meet at a cheap hotel." at bounding box center [223, 201] width 358 height 10
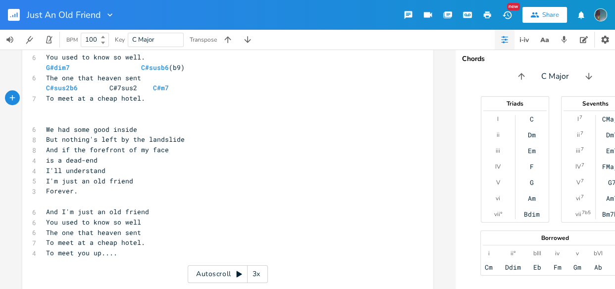
scroll to position [820, 0]
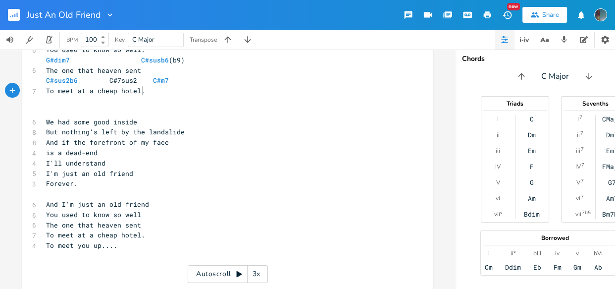
click at [169, 113] on pre "​" at bounding box center [223, 112] width 358 height 10
click at [168, 118] on pre "We had some good inside" at bounding box center [223, 122] width 358 height 10
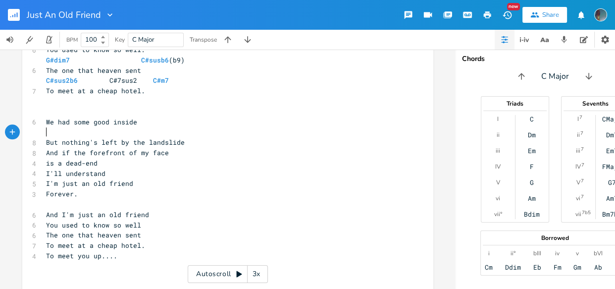
click at [184, 141] on pre "But nothing's left by the landslide" at bounding box center [223, 142] width 358 height 10
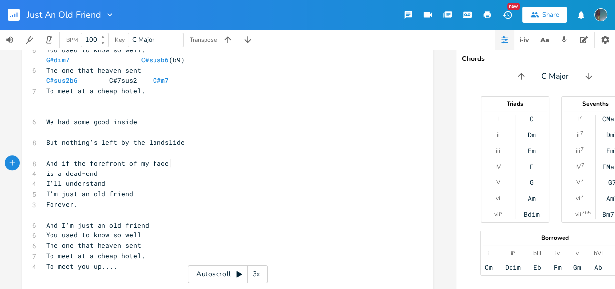
click at [182, 161] on pre "And if the forefront of my face" at bounding box center [223, 163] width 358 height 10
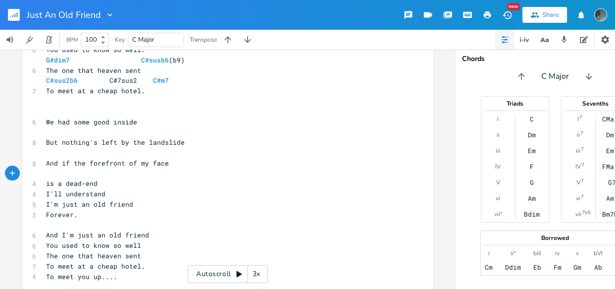
click at [175, 178] on pre "is a dead-end" at bounding box center [223, 183] width 358 height 10
click at [173, 181] on pre "is a dead-end" at bounding box center [223, 183] width 358 height 10
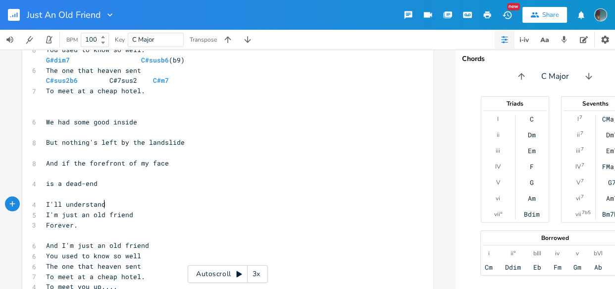
click at [166, 202] on pre "I'll understand" at bounding box center [223, 204] width 358 height 10
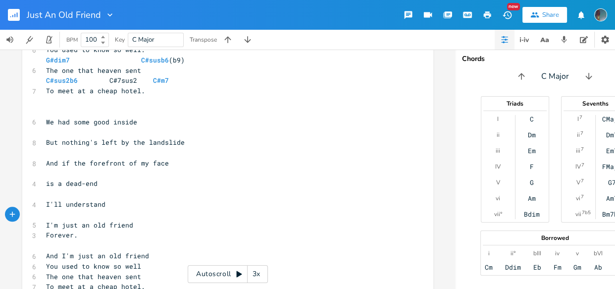
click at [159, 230] on pre "Forever." at bounding box center [223, 235] width 358 height 10
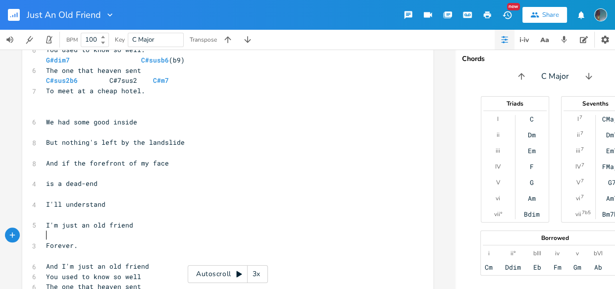
click at [155, 243] on pre "Forever." at bounding box center [223, 245] width 358 height 10
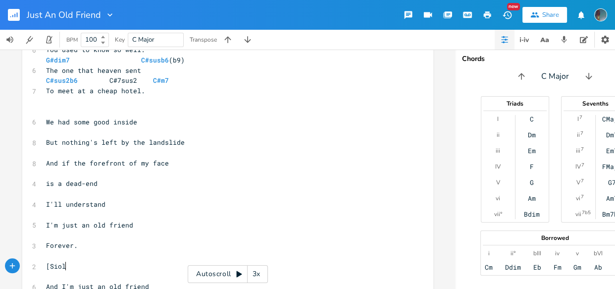
type textarea "[Siolo"
type textarea "olo]"
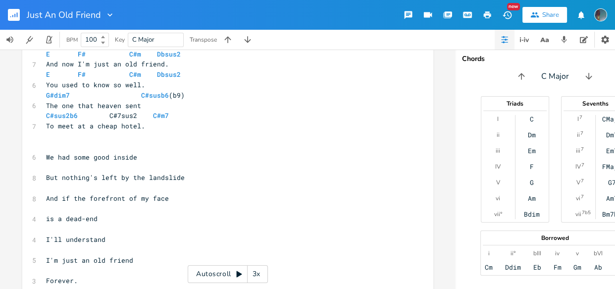
scroll to position [814, 0]
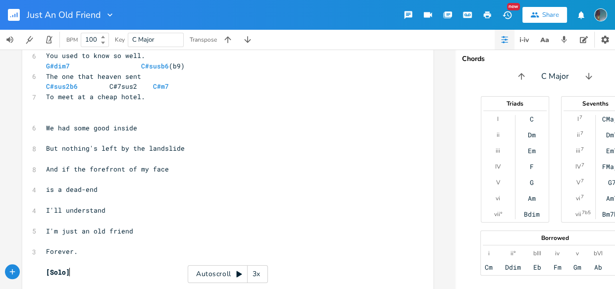
click at [44, 202] on pre "​" at bounding box center [223, 200] width 358 height 10
click at [62, 200] on pre "​" at bounding box center [223, 200] width 358 height 10
type textarea "C"
click at [61, 237] on pre "​" at bounding box center [223, 241] width 358 height 10
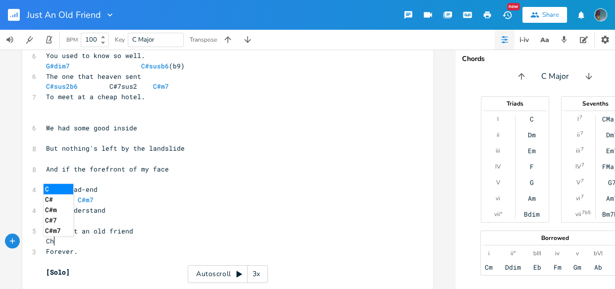
type textarea "Ch"
click at [55, 119] on pre "​" at bounding box center [223, 117] width 358 height 10
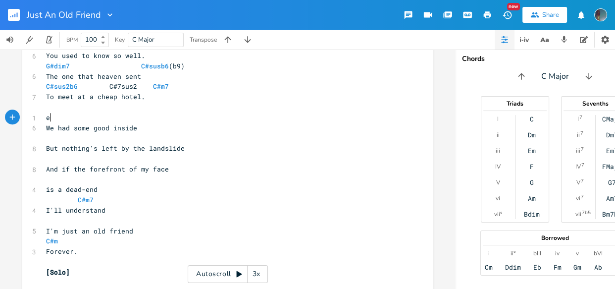
scroll to position [0, 3]
type textarea "e"
click at [112, 113] on pre "E" at bounding box center [223, 117] width 358 height 10
type textarea "B"
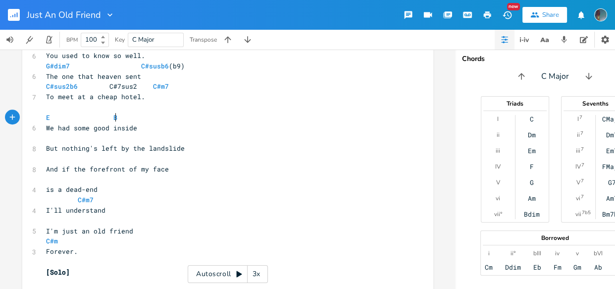
scroll to position [0, 5]
click at [108, 137] on pre "​" at bounding box center [223, 138] width 358 height 10
type textarea "E"
type textarea "c$"
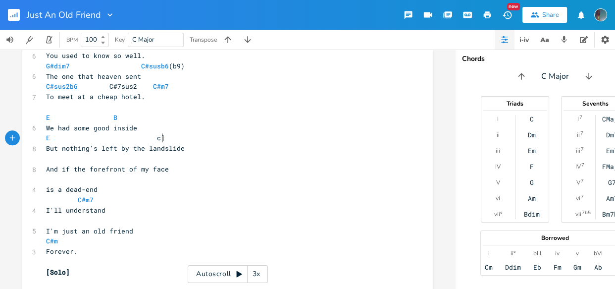
scroll to position [0, 5]
type textarea "]#"
type textarea "#"
click at [96, 160] on pre "​" at bounding box center [223, 159] width 358 height 10
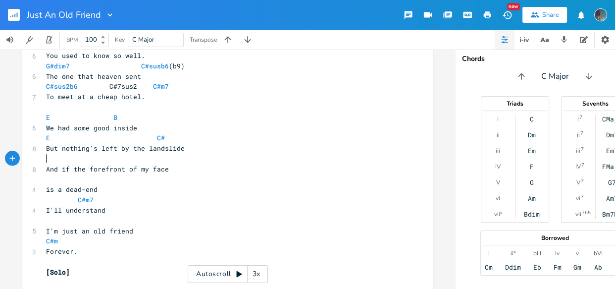
type textarea "E"
click at [148, 157] on pre "E" at bounding box center [223, 159] width 358 height 10
type textarea "B"
click at [140, 183] on pre "​" at bounding box center [223, 179] width 358 height 10
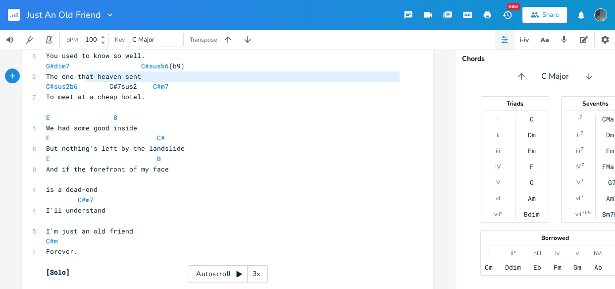
type textarea "t"
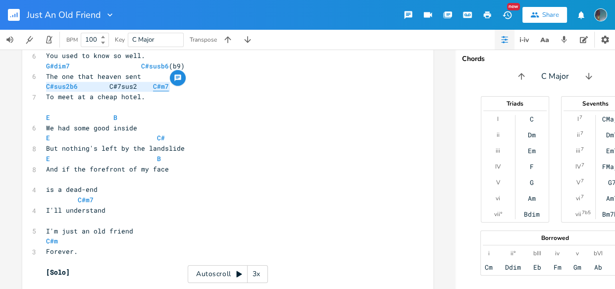
type textarea "C#sus2b6 C#7sus2 C#"
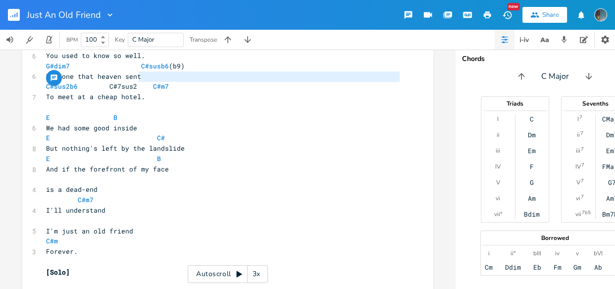
type textarea "C#sus2b6 C#7sus2"
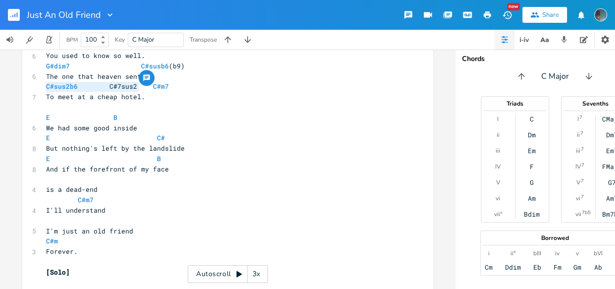
drag, startPoint x: 42, startPoint y: 84, endPoint x: 138, endPoint y: 84, distance: 96.1
paste textarea
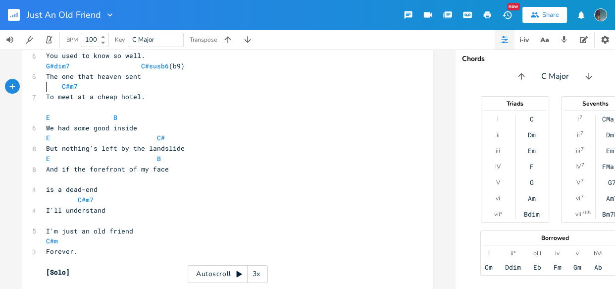
scroll to position [0, 0]
click at [99, 183] on pre "​" at bounding box center [223, 179] width 358 height 10
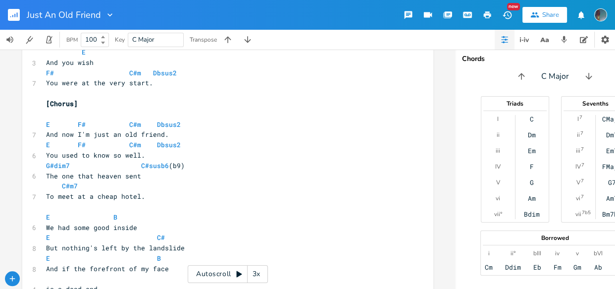
scroll to position [715, 0]
type textarea "C#sus2b6 C#7sus2"
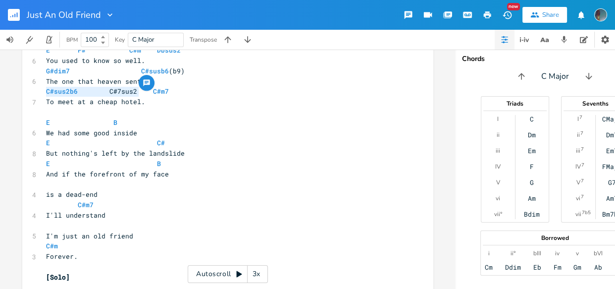
scroll to position [818, 0]
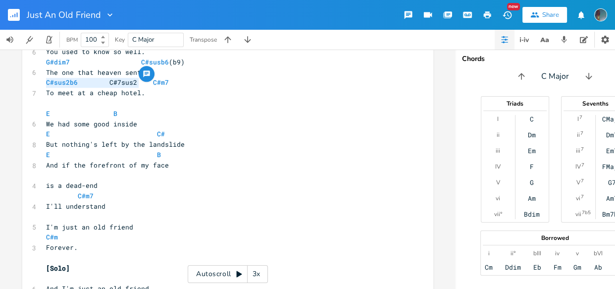
click at [99, 181] on pre "is a dead-end" at bounding box center [223, 185] width 358 height 10
click at [99, 173] on pre "​" at bounding box center [223, 175] width 358 height 10
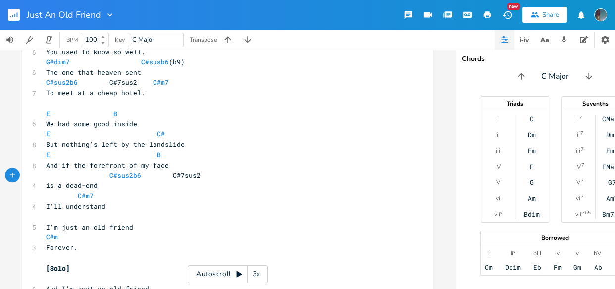
click at [163, 175] on span at bounding box center [165, 175] width 16 height 10
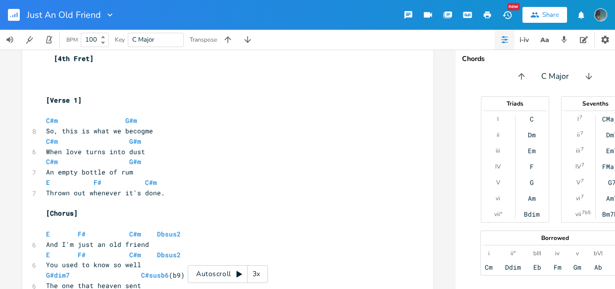
scroll to position [386, 0]
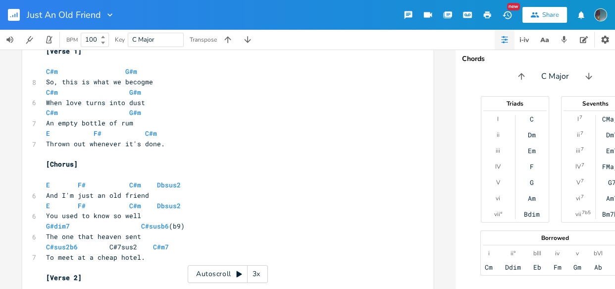
click at [139, 86] on pre "So, this is what we becogme" at bounding box center [223, 82] width 358 height 10
click at [44, 134] on pre "E F# C#m" at bounding box center [223, 133] width 358 height 10
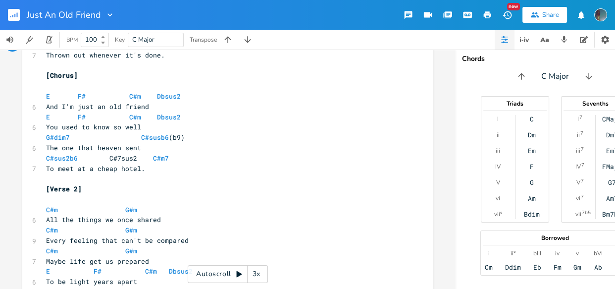
scroll to position [483, 0]
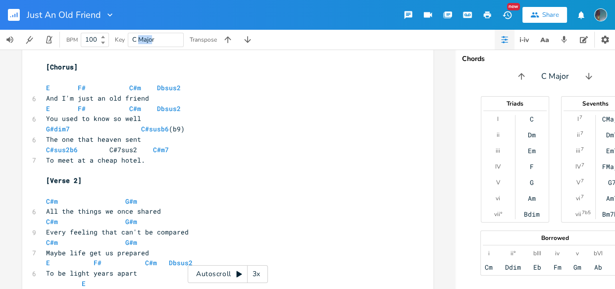
drag, startPoint x: 139, startPoint y: 38, endPoint x: 154, endPoint y: 39, distance: 14.9
type input "C#"
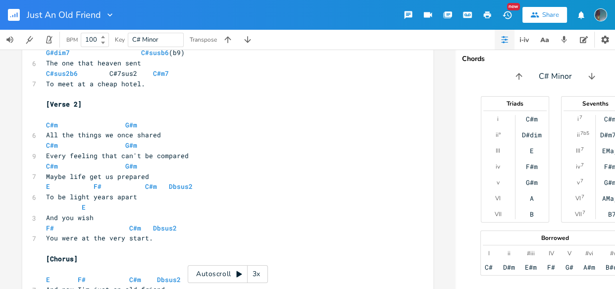
scroll to position [592, 0]
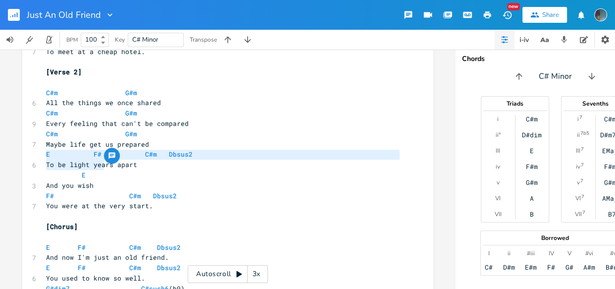
type textarea "E F#"
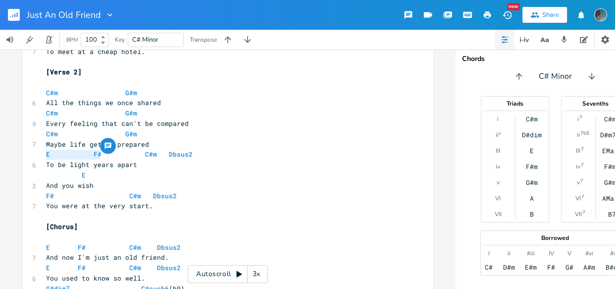
drag, startPoint x: 41, startPoint y: 155, endPoint x: 101, endPoint y: 154, distance: 59.5
click at [101, 154] on pre "E F# C#m Dbsus2" at bounding box center [223, 154] width 358 height 10
drag, startPoint x: 85, startPoint y: 184, endPoint x: 45, endPoint y: 188, distance: 40.9
click at [45, 188] on pre "And you wish" at bounding box center [223, 185] width 358 height 10
type textarea "out of e"
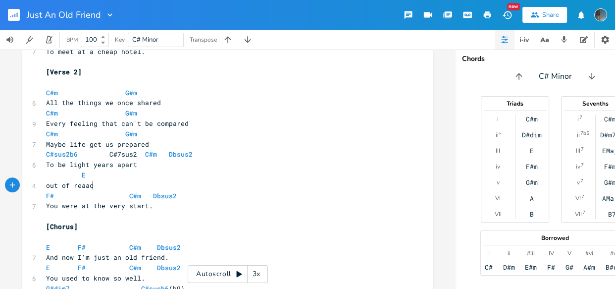
type textarea "reaach"
type textarea "cb"
drag, startPoint x: 144, startPoint y: 207, endPoint x: 44, endPoint y: 208, distance: 99.6
click at [46, 208] on span "You were at the very start." at bounding box center [99, 205] width 107 height 9
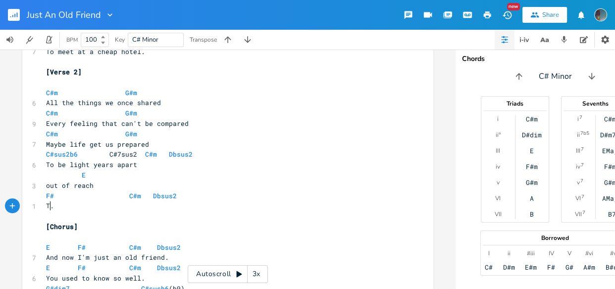
type textarea "To"
type textarea "il the end of th"
type textarea "ime"
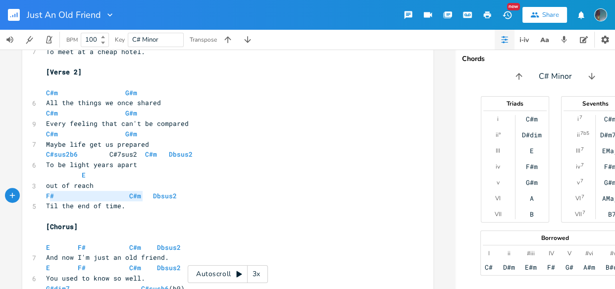
type textarea "F# C#m"
drag, startPoint x: 139, startPoint y: 193, endPoint x: 39, endPoint y: 194, distance: 100.1
click at [39, 194] on div "F# C#m x 9 Just An Old Friend Capo on 4th fret ​ [Intro] ​ C#m7 ​ [Guitar 1] [R…" at bounding box center [227, 119] width 411 height 973
paste textarea
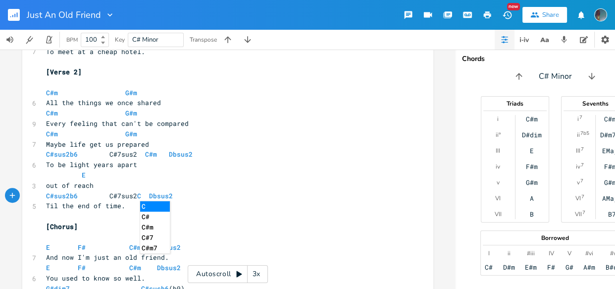
type textarea "C"
click at [164, 248] on li "C#m7" at bounding box center [155, 248] width 30 height 10
click at [221, 211] on pre "​" at bounding box center [223, 216] width 358 height 10
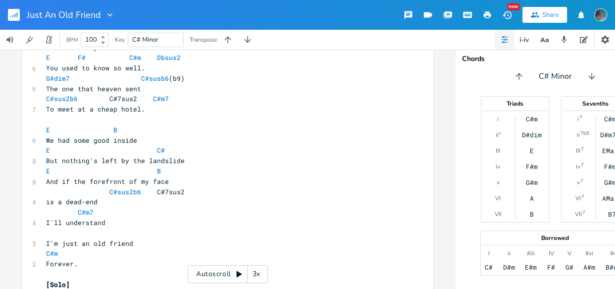
scroll to position [814, 0]
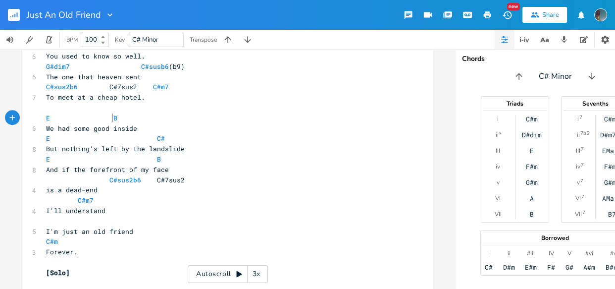
click at [108, 119] on span "E B" at bounding box center [81, 117] width 71 height 9
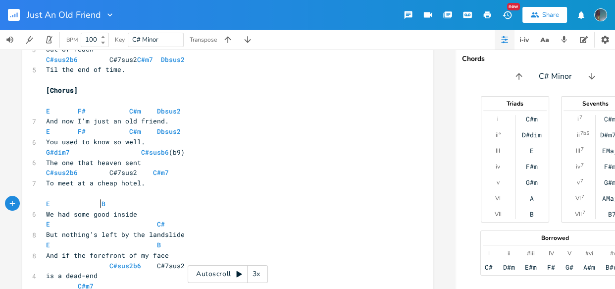
scroll to position [717, 0]
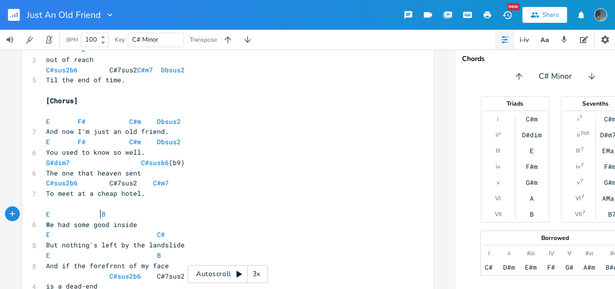
drag, startPoint x: 41, startPoint y: 121, endPoint x: 179, endPoint y: 121, distance: 138.7
click at [179, 121] on pre "E F# C#m Dbsus2" at bounding box center [223, 121] width 358 height 10
type textarea "E F# C#m Dbsus2"
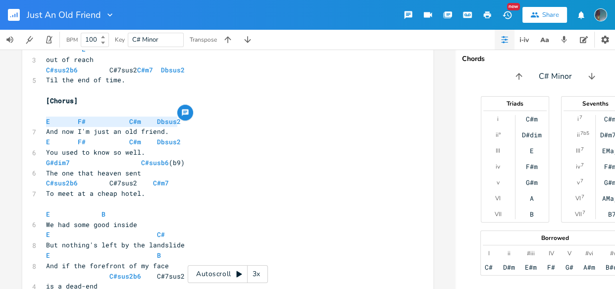
drag, startPoint x: 157, startPoint y: 120, endPoint x: 43, endPoint y: 116, distance: 114.5
click at [44, 116] on pre "E F# C#m Dbsus2" at bounding box center [223, 121] width 358 height 10
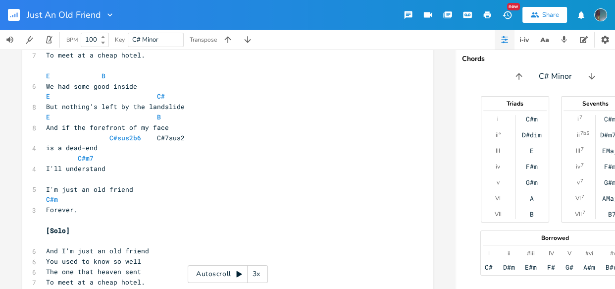
scroll to position [914, 0]
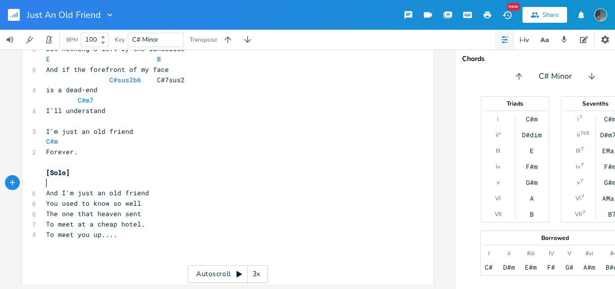
click at [60, 188] on pre "And I'm just an old friend" at bounding box center [223, 193] width 358 height 10
type textarea "["
type textarea "]"
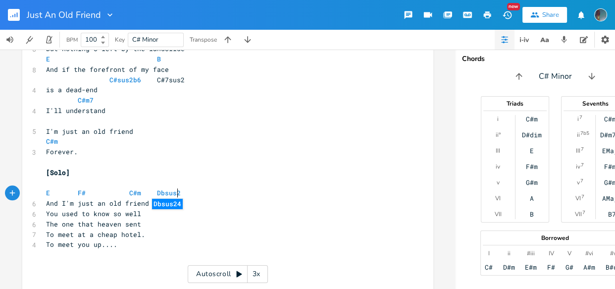
click at [143, 204] on span "And I'm just an old friend" at bounding box center [97, 203] width 103 height 9
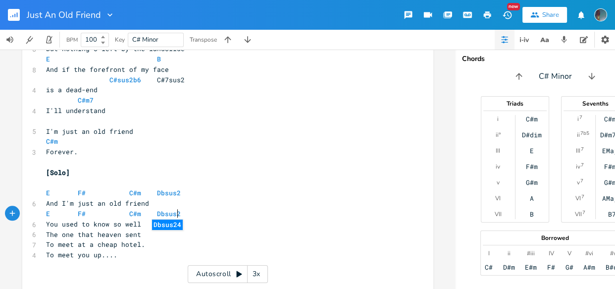
click at [139, 224] on pre "You used to know so well" at bounding box center [223, 224] width 358 height 10
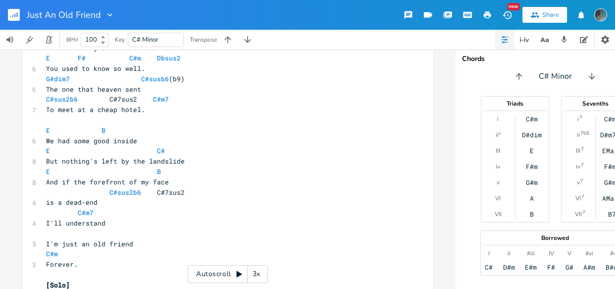
scroll to position [799, 0]
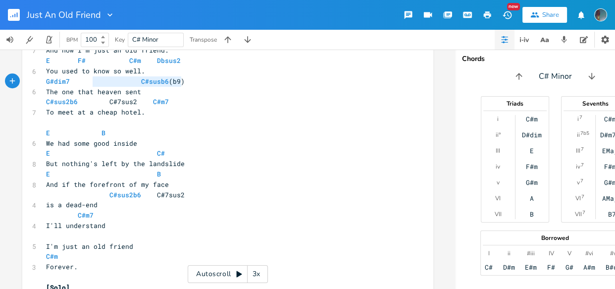
type textarea "G#dim7 C#susb6(b9)"
drag, startPoint x: 156, startPoint y: 81, endPoint x: 0, endPoint y: 84, distance: 156.1
click at [0, 84] on div "C#m7 4fr E A D G B E × Previous 8 of 26 Next Play C#m 4fr E A D G B E × Previou…" at bounding box center [228, 169] width 456 height 239
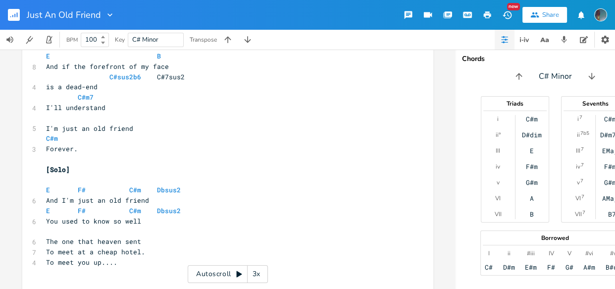
scroll to position [952, 0]
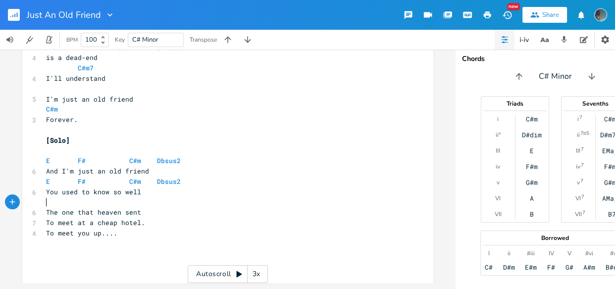
click at [53, 198] on pre "​" at bounding box center [223, 202] width 358 height 10
click at [143, 208] on pre "The one that heaven sent" at bounding box center [223, 212] width 358 height 10
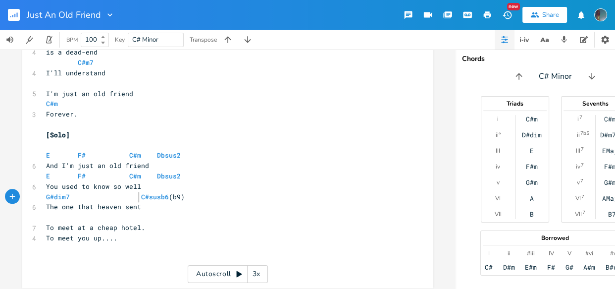
click at [134, 197] on span at bounding box center [133, 197] width 16 height 10
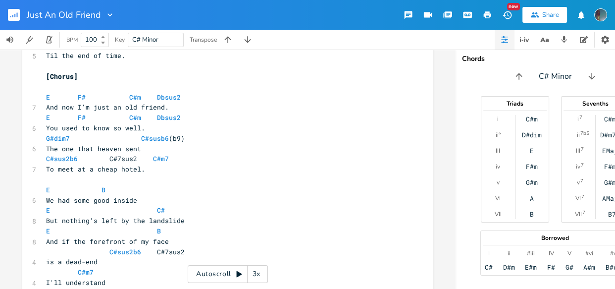
scroll to position [743, 0]
type textarea "C#sus2b6 C#7sus2 C#m7"
drag, startPoint x: 173, startPoint y: 157, endPoint x: 41, endPoint y: 161, distance: 132.3
click at [44, 161] on pre "C#sus2b6 C#7sus2 C#m7" at bounding box center [223, 158] width 358 height 10
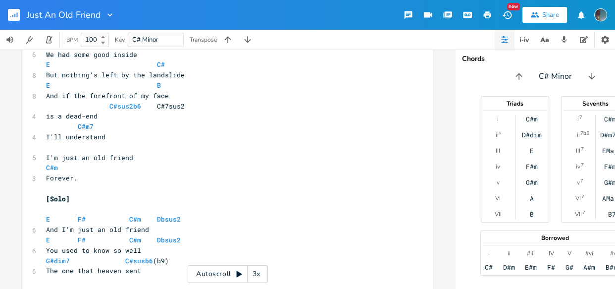
scroll to position [954, 0]
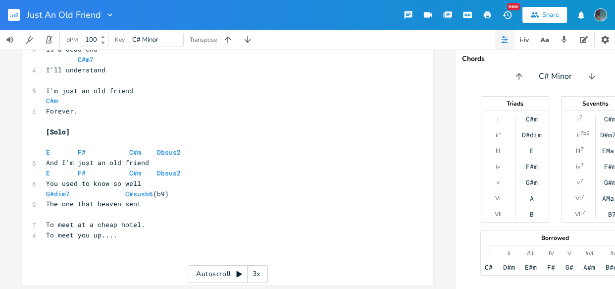
click at [49, 215] on pre "​" at bounding box center [223, 214] width 358 height 10
click at [147, 227] on pre "To meet at a cheap hotel." at bounding box center [223, 224] width 358 height 10
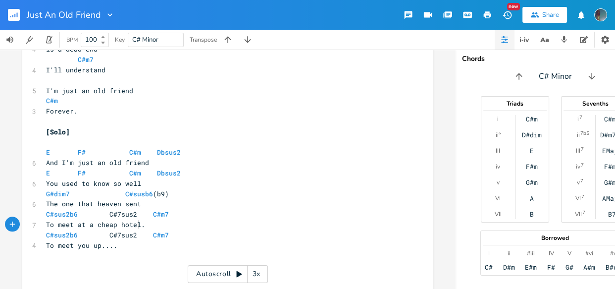
type textarea "To meet at a cheap hotel"
drag, startPoint x: 138, startPoint y: 227, endPoint x: 38, endPoint y: 222, distance: 99.7
click at [144, 223] on pre "To meet at a cheap hotel." at bounding box center [223, 224] width 358 height 10
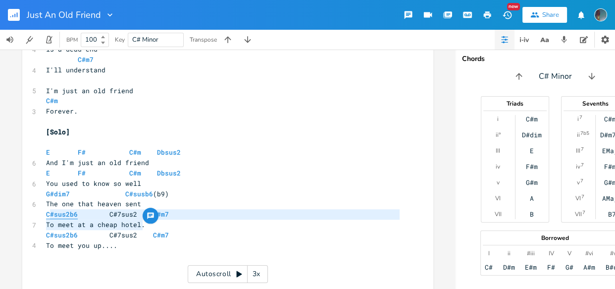
type textarea "C#sus2b6 C#7sus2 C#m7 To meet at a cheap hotel."
drag, startPoint x: 144, startPoint y: 223, endPoint x: 40, endPoint y: 214, distance: 104.5
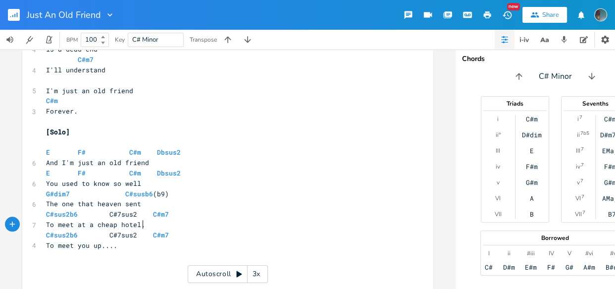
click at [161, 222] on pre "To meet at a cheap hotel." at bounding box center [223, 224] width 358 height 10
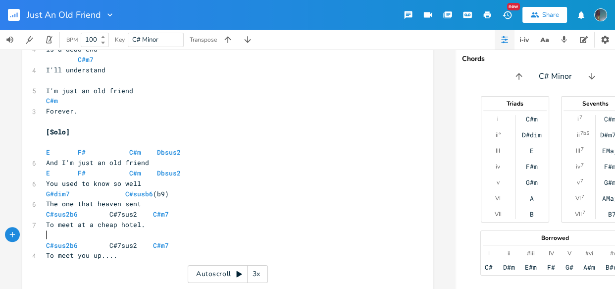
paste textarea "m7"
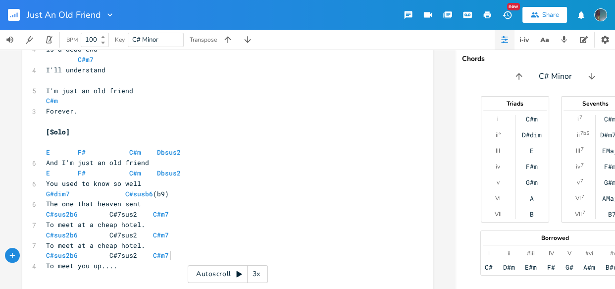
type textarea "C#m7"
drag, startPoint x: 168, startPoint y: 255, endPoint x: 146, endPoint y: 254, distance: 21.8
click at [146, 254] on pre "C#sus2b6 C#7sus2 C#m7" at bounding box center [223, 255] width 358 height 10
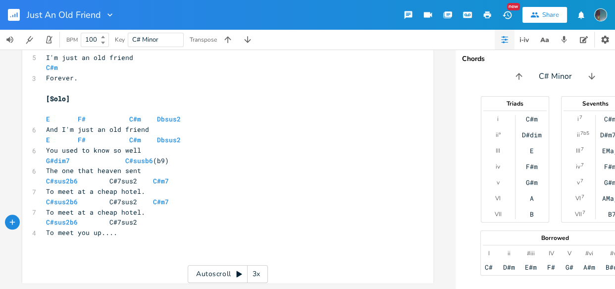
scroll to position [992, 0]
click at [313, 145] on pre "You used to know so well" at bounding box center [223, 150] width 358 height 10
type textarea "well"
click at [269, 145] on pre "You used to know so well" at bounding box center [223, 150] width 358 height 10
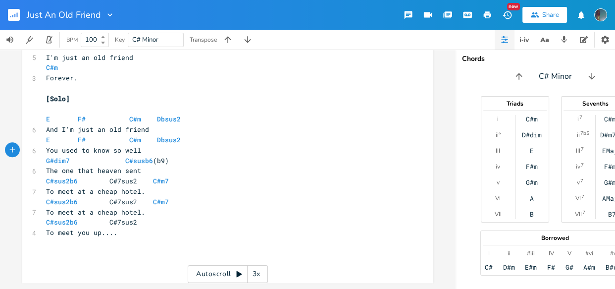
click at [123, 135] on span "E F# C#m Dbsus2" at bounding box center [113, 139] width 135 height 9
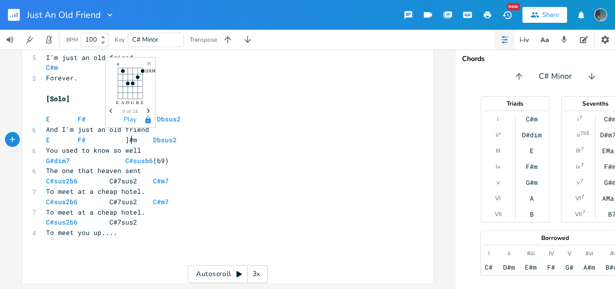
type textarea "]g"
type textarea "sus2"
drag, startPoint x: 181, startPoint y: 134, endPoint x: 158, endPoint y: 132, distance: 23.8
click at [158, 135] on pre "E F# ] G#m Dbsus2" at bounding box center [223, 140] width 358 height 10
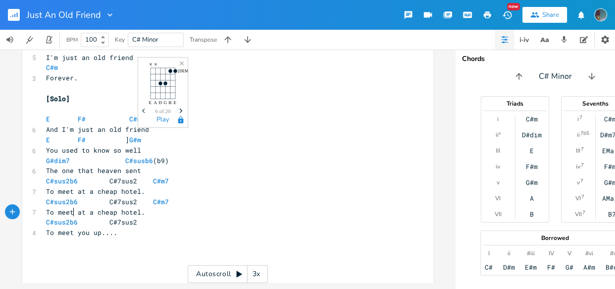
click at [71, 208] on span "To meet at a cheap hotel." at bounding box center [95, 212] width 99 height 9
type textarea "up"
click at [71, 208] on span "To meet up at a cheap hotel." at bounding box center [101, 212] width 111 height 9
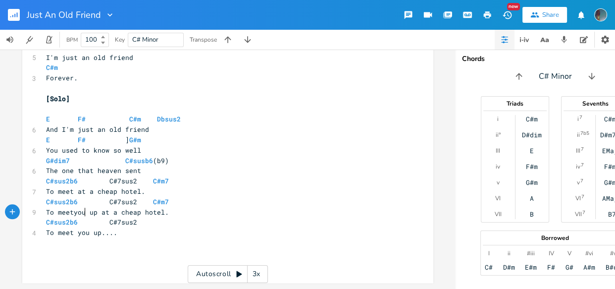
type textarea "you/"
type textarea "C#sus2b6 C#7sus2 C#m7 To meet you up at a cheap hotel."
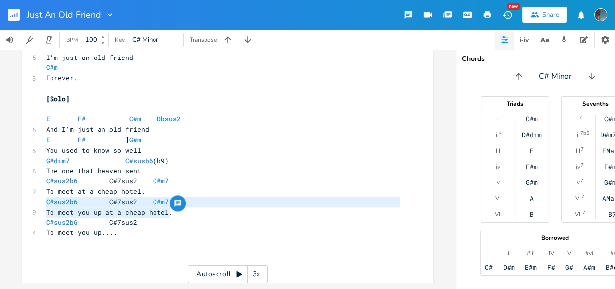
drag, startPoint x: 168, startPoint y: 208, endPoint x: 34, endPoint y: 197, distance: 134.7
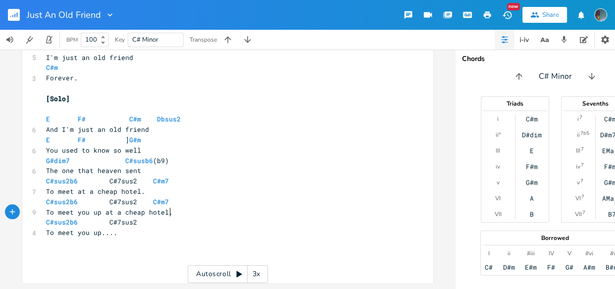
click at [175, 208] on pre "To meet you up at a cheap hotel." at bounding box center [223, 212] width 358 height 10
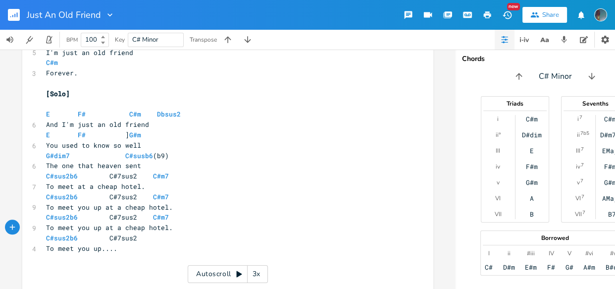
click at [159, 248] on pre "To meet you up...." at bounding box center [223, 248] width 358 height 10
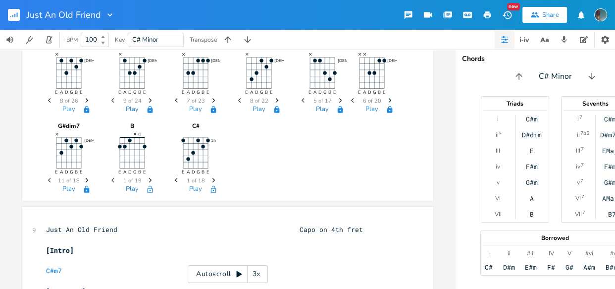
scroll to position [0, 0]
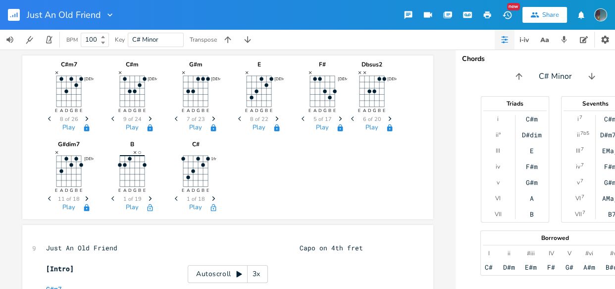
click at [211, 205] on icon "button" at bounding box center [214, 208] width 8 height 8
click at [211, 208] on icon "button" at bounding box center [213, 207] width 5 height 7
click at [211, 200] on icon "Next" at bounding box center [213, 198] width 5 height 5
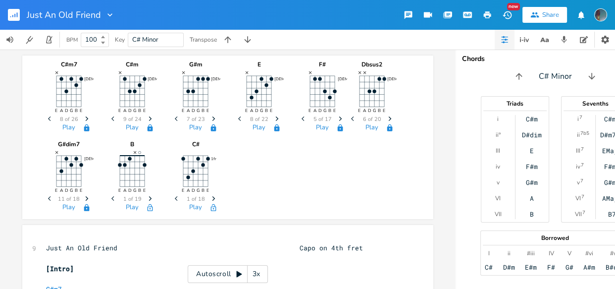
click at [211, 200] on icon "Next" at bounding box center [213, 198] width 5 height 5
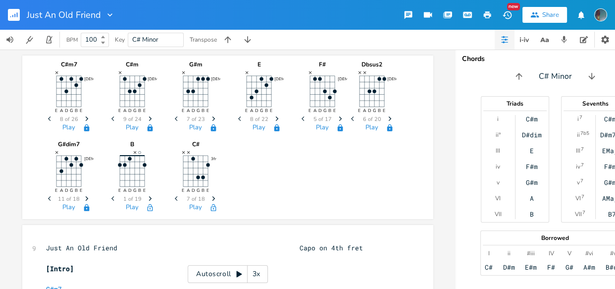
click at [211, 200] on icon "Next" at bounding box center [213, 198] width 5 height 5
click at [211, 208] on icon "button" at bounding box center [213, 207] width 5 height 7
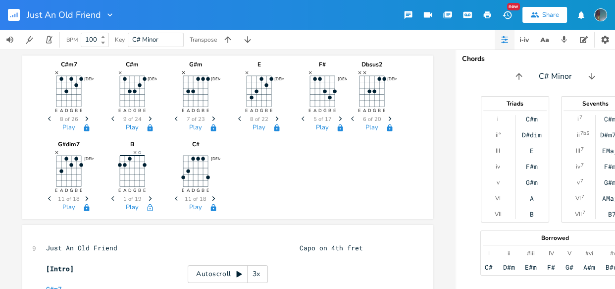
click at [148, 198] on icon "Next" at bounding box center [150, 198] width 5 height 5
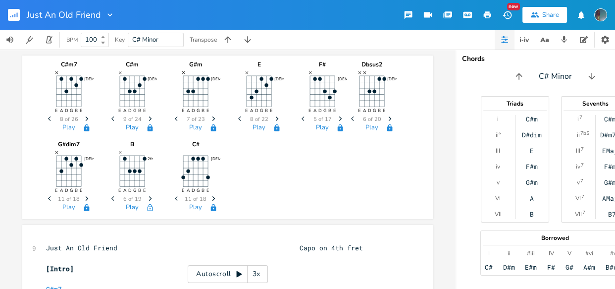
click at [148, 198] on icon "Next" at bounding box center [150, 198] width 5 height 5
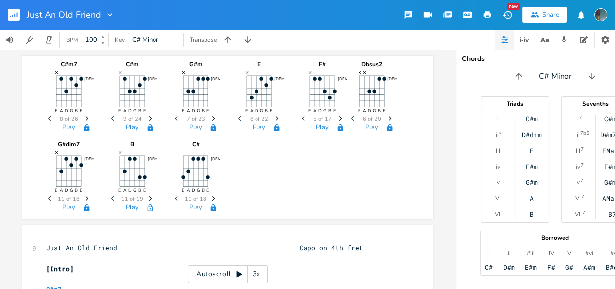
click at [148, 198] on icon "Next" at bounding box center [150, 198] width 5 height 5
click at [109, 195] on span "Previous" at bounding box center [114, 198] width 13 height 17
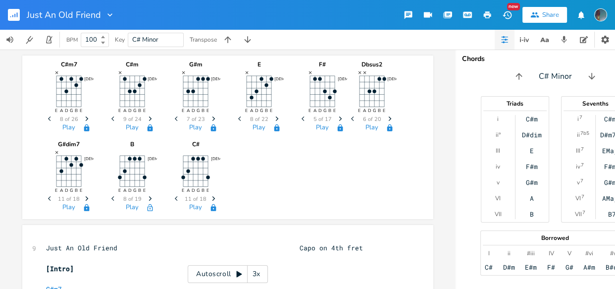
click at [109, 195] on span "Previous" at bounding box center [114, 198] width 13 height 17
click at [144, 197] on span "Next" at bounding box center [150, 198] width 13 height 17
click at [148, 206] on icon "button" at bounding box center [150, 207] width 5 height 7
click at [175, 198] on icon "Previous" at bounding box center [177, 198] width 5 height 5
click at [206, 208] on button "button" at bounding box center [214, 208] width 20 height 8
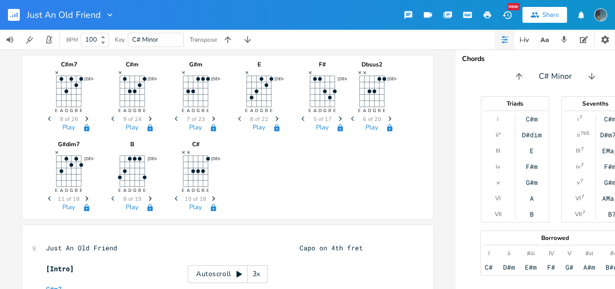
click at [211, 200] on icon "Next" at bounding box center [213, 198] width 5 height 5
click at [210, 209] on icon "button" at bounding box center [214, 208] width 8 height 8
click at [178, 198] on span "Previous" at bounding box center [177, 198] width 13 height 17
click at [213, 208] on icon "button" at bounding box center [213, 207] width 5 height 7
click at [243, 206] on div "C#m7 4fr E A D G B E × Previous 8 of 26 Next Play C#m 4fr E A D G B E × Previou…" at bounding box center [228, 135] width 368 height 160
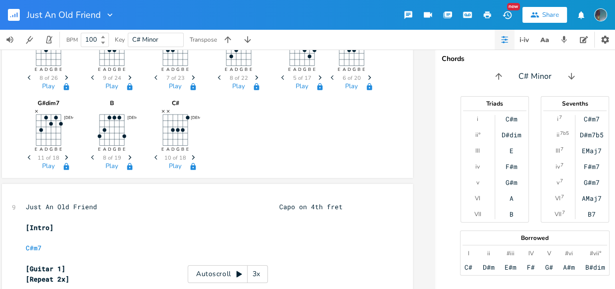
scroll to position [0, 39]
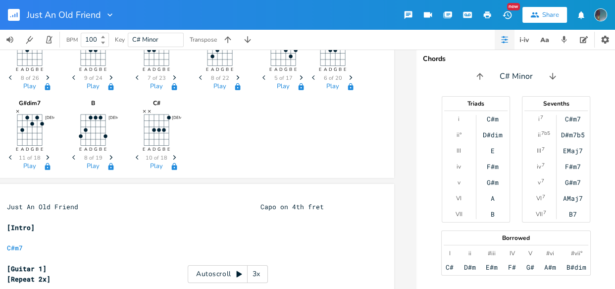
click at [173, 34] on span "C# Minor" at bounding box center [155, 39] width 47 height 13
click at [172, 37] on span "C# Minor" at bounding box center [155, 39] width 47 height 13
type input "C# M"
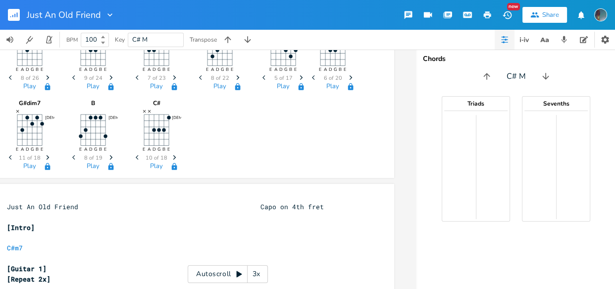
click at [166, 38] on span "C# M" at bounding box center [155, 39] width 47 height 13
click at [171, 38] on span "C# M" at bounding box center [155, 39] width 47 height 13
click at [167, 44] on span "C# M" at bounding box center [155, 39] width 47 height 13
type input "C#"
click at [160, 45] on span "C#" at bounding box center [155, 39] width 47 height 13
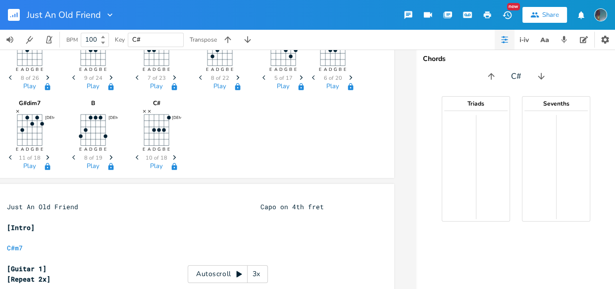
click at [164, 37] on span "C#" at bounding box center [155, 39] width 47 height 13
click at [183, 97] on div at bounding box center [188, 134] width 14 height 80
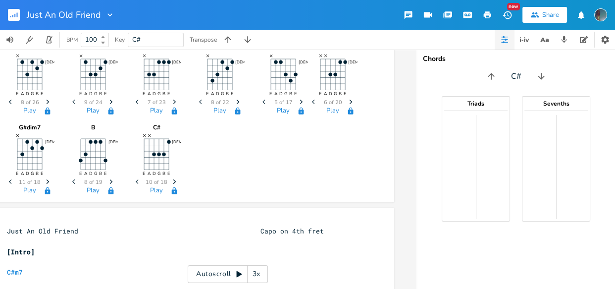
scroll to position [0, 0]
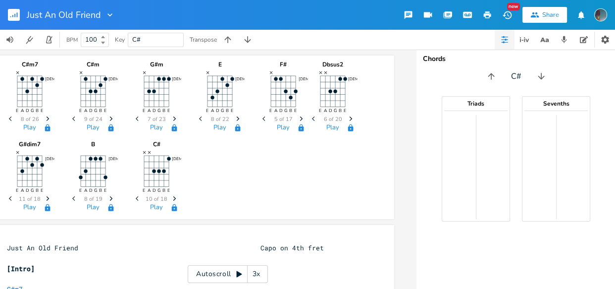
click at [169, 38] on span "C#" at bounding box center [155, 39] width 47 height 13
type input "C#"
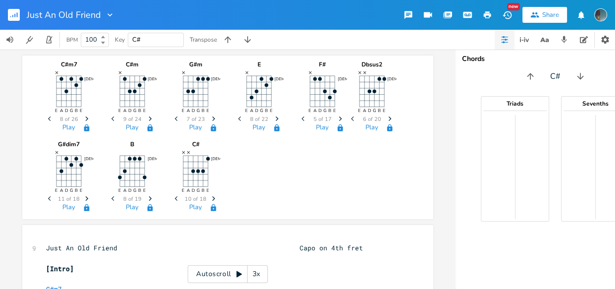
click at [158, 40] on span "C#" at bounding box center [155, 39] width 47 height 13
type input "C#"
click at [154, 39] on span "C#" at bounding box center [155, 39] width 47 height 13
click at [148, 43] on span "C#" at bounding box center [155, 39] width 47 height 13
click at [145, 41] on span "C#" at bounding box center [155, 39] width 47 height 13
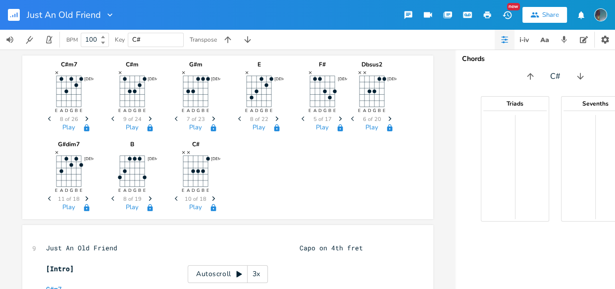
type input "C#"
click at [579, 73] on icon "button" at bounding box center [581, 76] width 10 height 10
click at [536, 79] on button "button" at bounding box center [531, 76] width 16 height 16
click at [529, 71] on icon "button" at bounding box center [531, 76] width 10 height 10
click at [582, 75] on icon "button" at bounding box center [581, 76] width 10 height 10
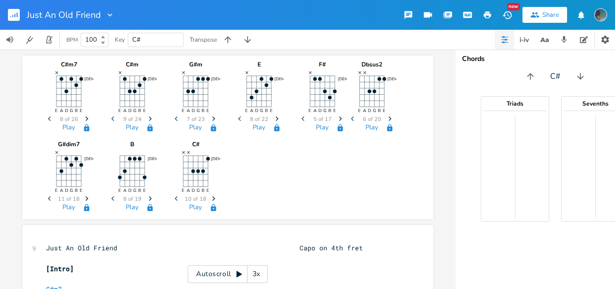
click at [162, 41] on span "C#" at bounding box center [155, 39] width 47 height 13
click at [162, 38] on span "C#" at bounding box center [155, 39] width 47 height 13
click at [157, 39] on span "C#" at bounding box center [155, 39] width 47 height 13
click at [164, 35] on span "C#" at bounding box center [155, 39] width 47 height 13
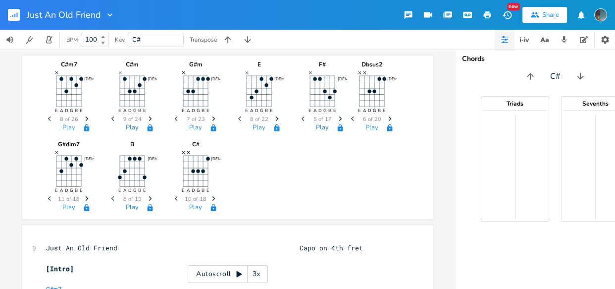
click at [164, 35] on span "C#" at bounding box center [155, 39] width 47 height 13
type input "C#M"
click at [152, 43] on span "C#M" at bounding box center [155, 39] width 47 height 13
click at [153, 38] on span "C#M" at bounding box center [155, 39] width 47 height 13
type input "C#Minor"
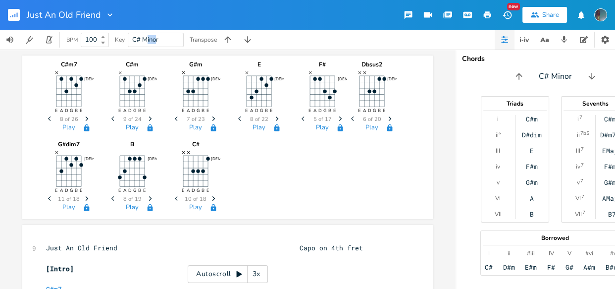
drag, startPoint x: 157, startPoint y: 40, endPoint x: 148, endPoint y: 40, distance: 9.4
type input "C# Major"
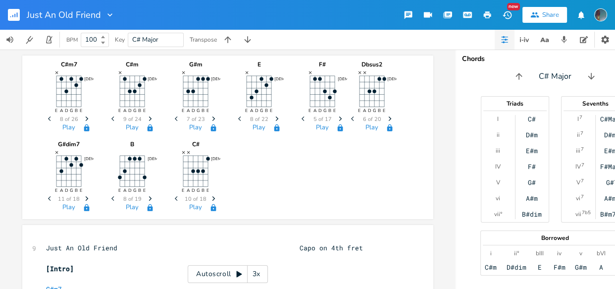
scroll to position [0, 0]
click at [171, 36] on span "C# Major" at bounding box center [155, 39] width 47 height 13
type input "C# Minor"
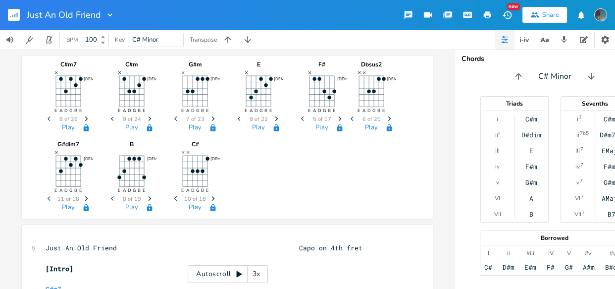
click at [309, 166] on div "C#m7 4fr E A D G B E × Previous 8 of 26 Next Play C#m 4fr E A D G B E × Previou…" at bounding box center [228, 135] width 368 height 160
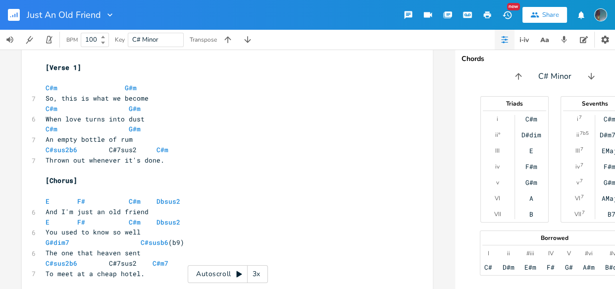
scroll to position [375, 0]
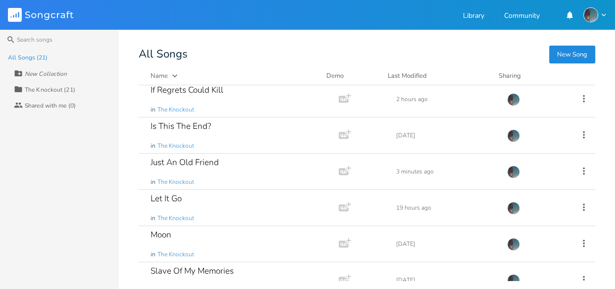
scroll to position [314, 0]
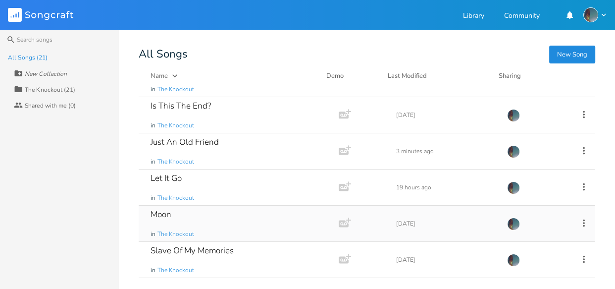
click at [217, 221] on div "Moon in The Knockout" at bounding box center [237, 224] width 172 height 36
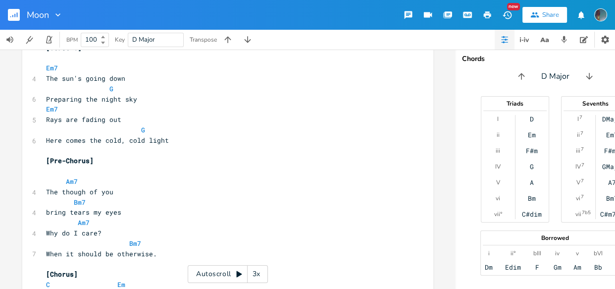
scroll to position [224, 0]
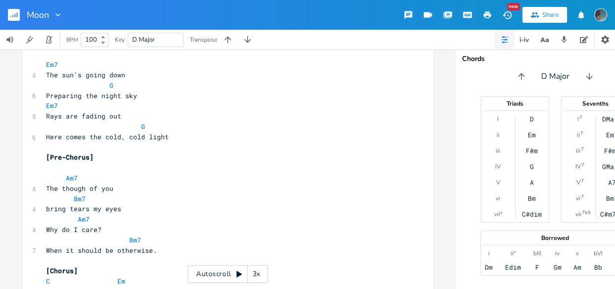
click at [104, 89] on span at bounding box center [102, 85] width 16 height 10
click at [128, 85] on pre "G" at bounding box center [223, 85] width 358 height 10
click at [140, 87] on pre "G" at bounding box center [223, 85] width 358 height 10
click at [130, 84] on pre "G" at bounding box center [223, 85] width 358 height 10
click at [111, 91] on pre "Preparing the night sky" at bounding box center [223, 96] width 358 height 10
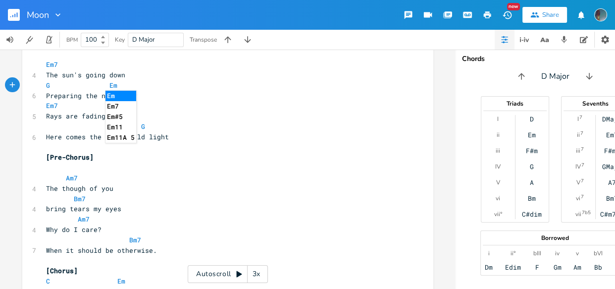
type textarea "Em8"
type textarea "8"
type textarea "7 f"
type textarea "g"
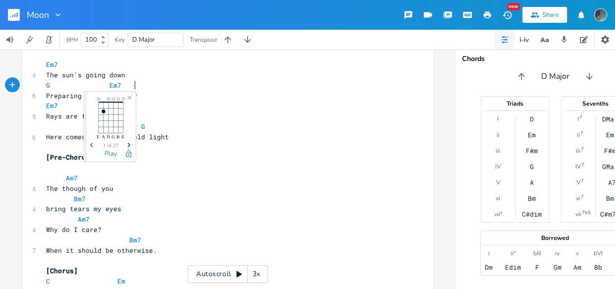
scroll to position [0, 4]
type textarea "Em7 G"
drag, startPoint x: 147, startPoint y: 81, endPoint x: 107, endPoint y: 81, distance: 40.1
click at [107, 81] on pre "G Em7 G" at bounding box center [223, 85] width 358 height 10
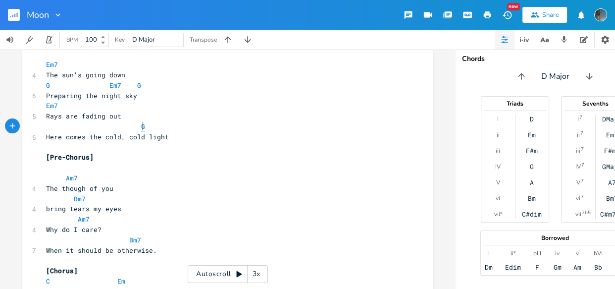
type textarea "G"
drag, startPoint x: 153, startPoint y: 123, endPoint x: 134, endPoint y: 125, distance: 18.4
click at [134, 125] on pre "G" at bounding box center [223, 126] width 358 height 10
paste textarea
click at [46, 129] on span at bounding box center [54, 126] width 16 height 10
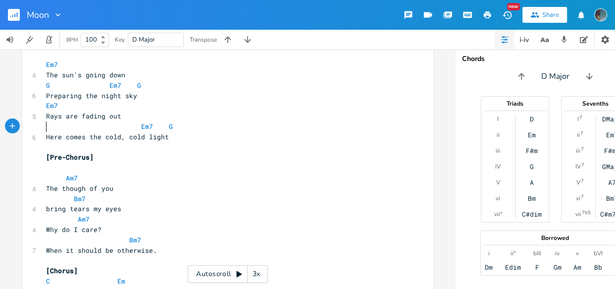
type textarea "g"
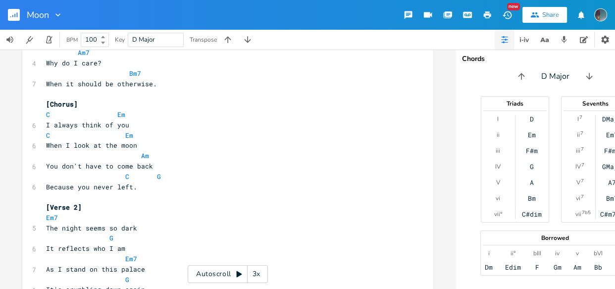
scroll to position [394, 0]
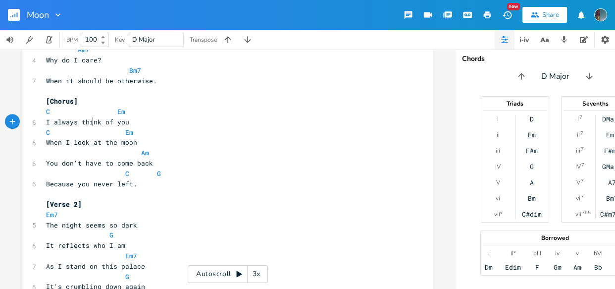
click at [91, 120] on span "I always think of you" at bounding box center [87, 121] width 83 height 9
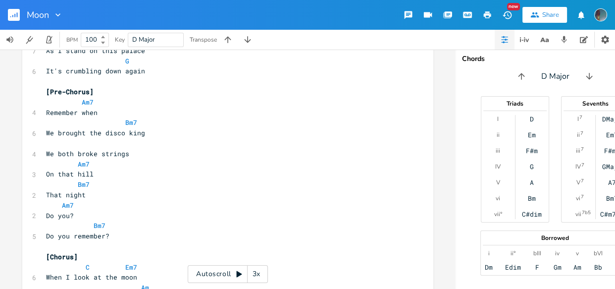
scroll to position [613, 0]
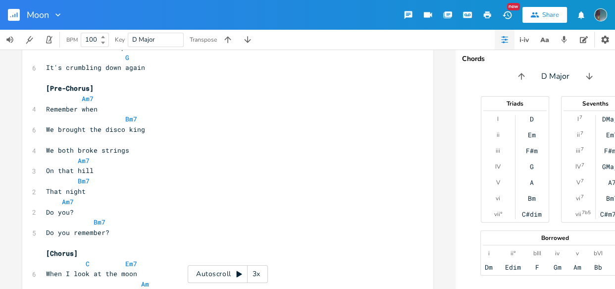
click at [46, 143] on span at bounding box center [54, 140] width 16 height 10
type textarea "am"
drag, startPoint x: 87, startPoint y: 162, endPoint x: 72, endPoint y: 161, distance: 14.4
click at [72, 161] on pre "Am7" at bounding box center [223, 161] width 358 height 10
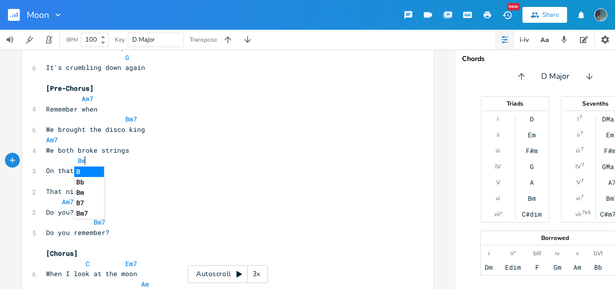
type textarea "Bm7"
click at [52, 181] on span at bounding box center [54, 181] width 16 height 10
type textarea "am"
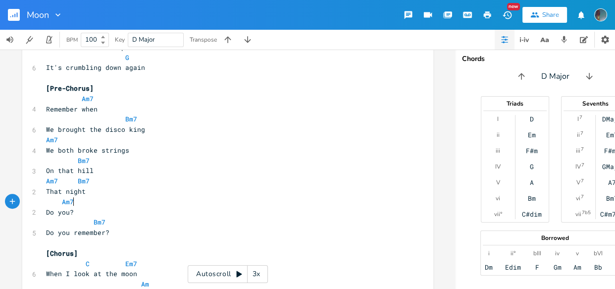
click at [138, 198] on pre "Am7" at bounding box center [223, 202] width 358 height 10
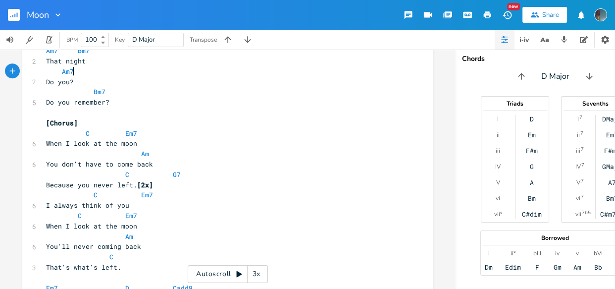
scroll to position [746, 0]
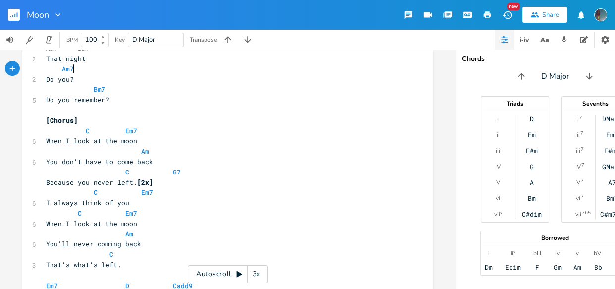
click at [158, 171] on span at bounding box center [165, 172] width 16 height 10
type textarea "g"
click at [163, 195] on pre "C Em7" at bounding box center [223, 192] width 358 height 10
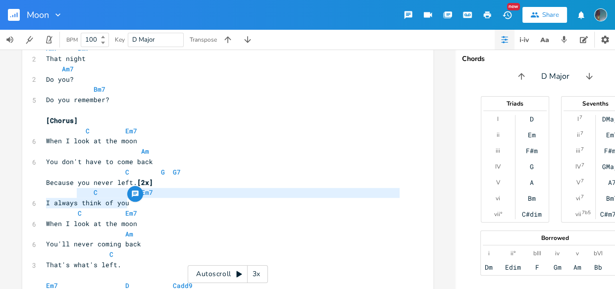
type textarea "C Em7 I always think of you"
drag, startPoint x: 133, startPoint y: 200, endPoint x: 43, endPoint y: 194, distance: 89.9
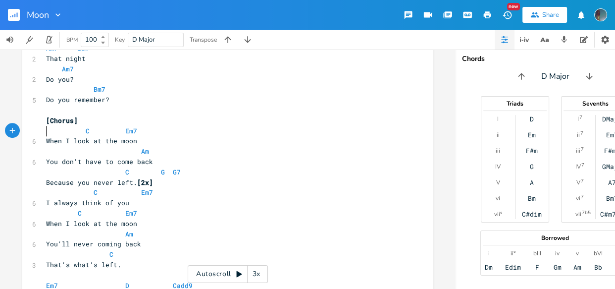
click at [44, 136] on pre "When I look at the moon" at bounding box center [223, 141] width 358 height 10
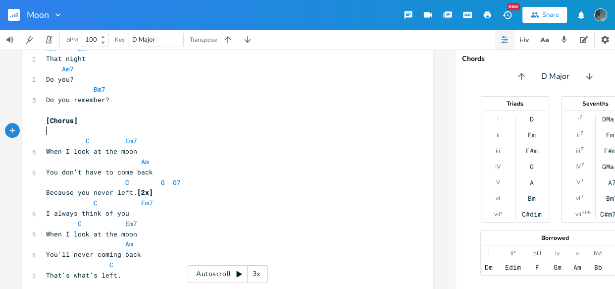
type textarea "v"
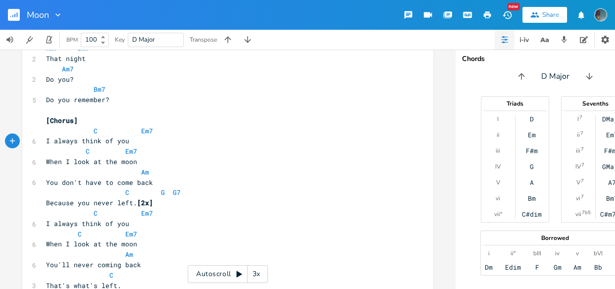
click at [87, 129] on span at bounding box center [86, 131] width 16 height 10
click at [94, 131] on span "Em7" at bounding box center [100, 130] width 12 height 9
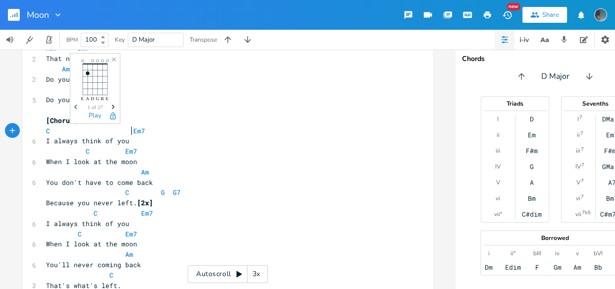
scroll to position [825, 0]
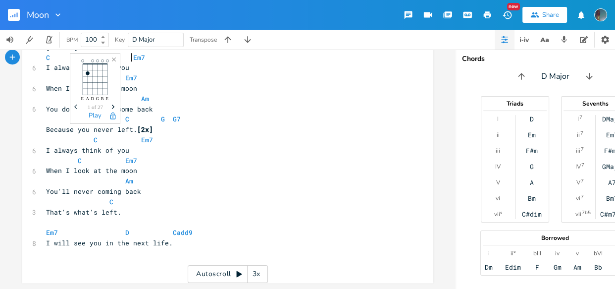
click at [164, 165] on pre "When I look at the moon" at bounding box center [223, 170] width 358 height 10
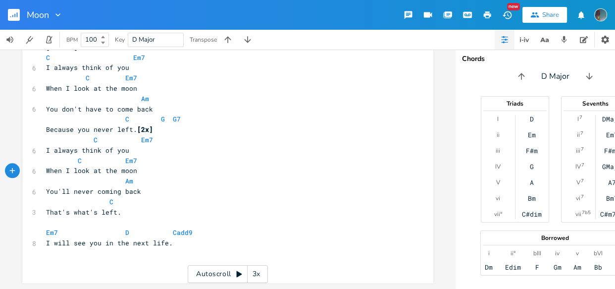
click at [110, 198] on pre "C" at bounding box center [223, 202] width 358 height 10
type textarea "maj"
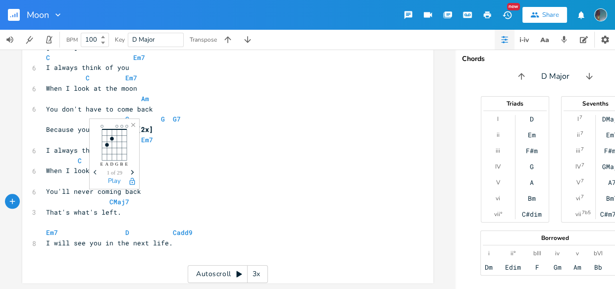
click at [131, 170] on icon "Next" at bounding box center [132, 171] width 5 height 5
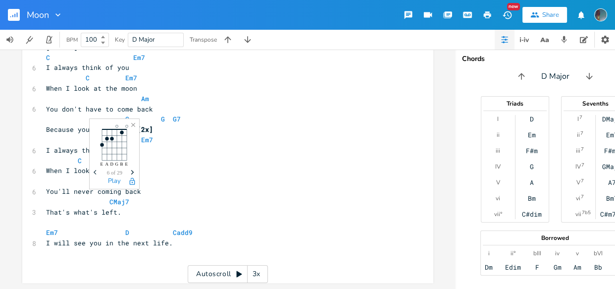
click at [131, 170] on icon "Next" at bounding box center [132, 171] width 5 height 5
click at [130, 170] on icon "Next" at bounding box center [132, 171] width 5 height 5
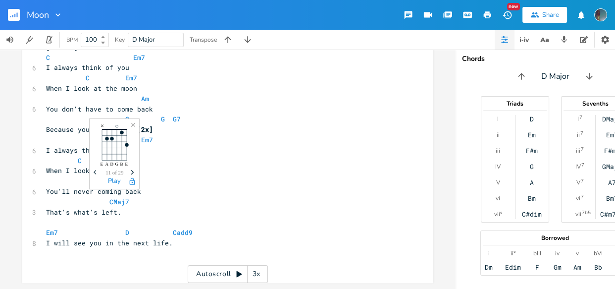
click at [130, 170] on icon "Next" at bounding box center [132, 171] width 5 height 5
click at [129, 170] on span "Next" at bounding box center [132, 172] width 13 height 17
click at [95, 173] on icon "Previous" at bounding box center [96, 171] width 5 height 5
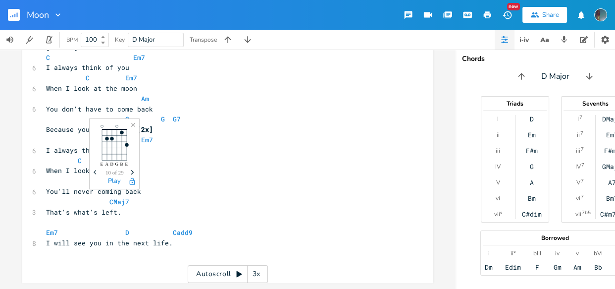
click at [95, 173] on icon "Previous" at bounding box center [96, 171] width 5 height 5
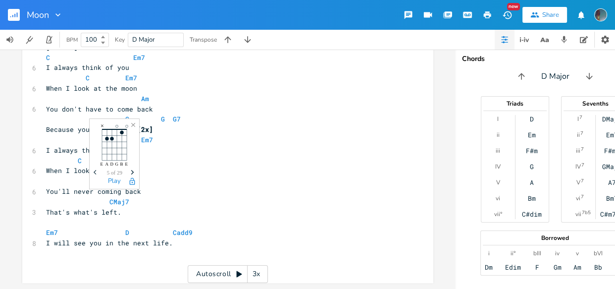
click at [95, 173] on icon "Previous" at bounding box center [96, 171] width 5 height 5
click at [224, 176] on pre "Am" at bounding box center [223, 181] width 358 height 10
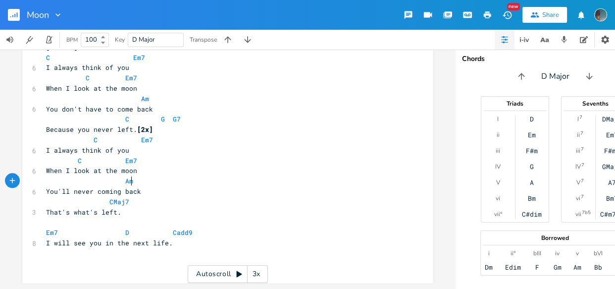
scroll to position [825, 0]
click at [62, 227] on span at bounding box center [70, 232] width 16 height 10
click at [103, 227] on span at bounding box center [102, 232] width 16 height 10
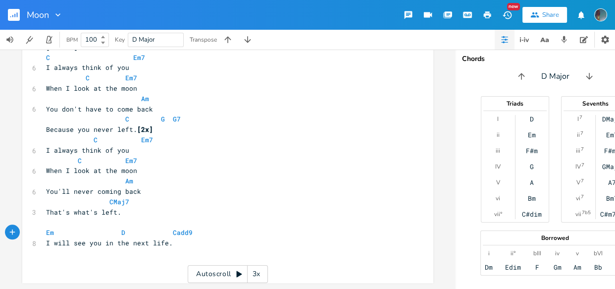
click at [103, 227] on span at bounding box center [102, 232] width 16 height 10
click at [181, 227] on span at bounding box center [181, 232] width 16 height 10
click at [188, 238] on pre "I will see you in the next life." at bounding box center [223, 243] width 358 height 10
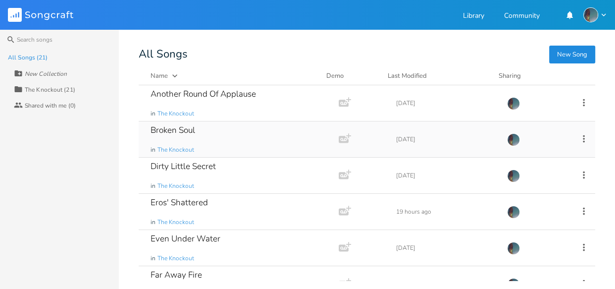
click at [188, 129] on div "Broken Soul" at bounding box center [173, 130] width 45 height 8
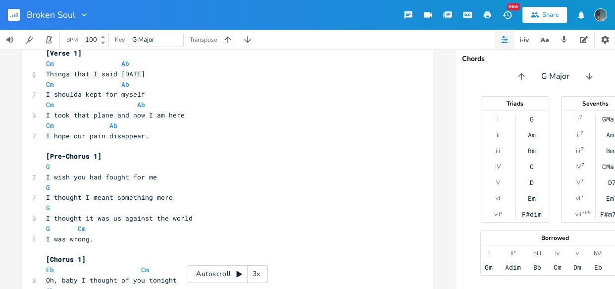
scroll to position [220, 0]
